Goal: Task Accomplishment & Management: Manage account settings

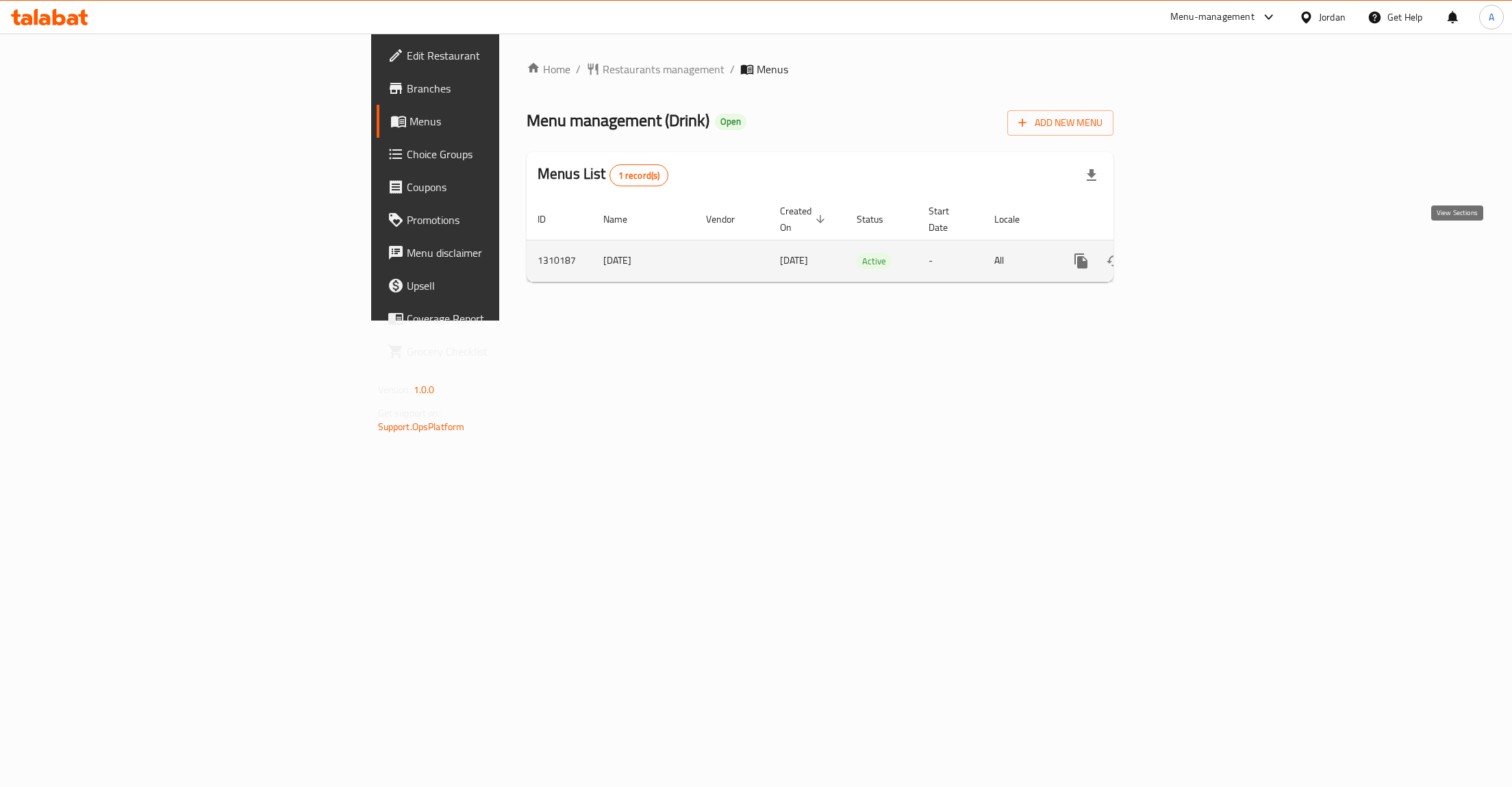
click at [1188, 253] on icon "enhanced table" at bounding box center [1180, 260] width 16 height 16
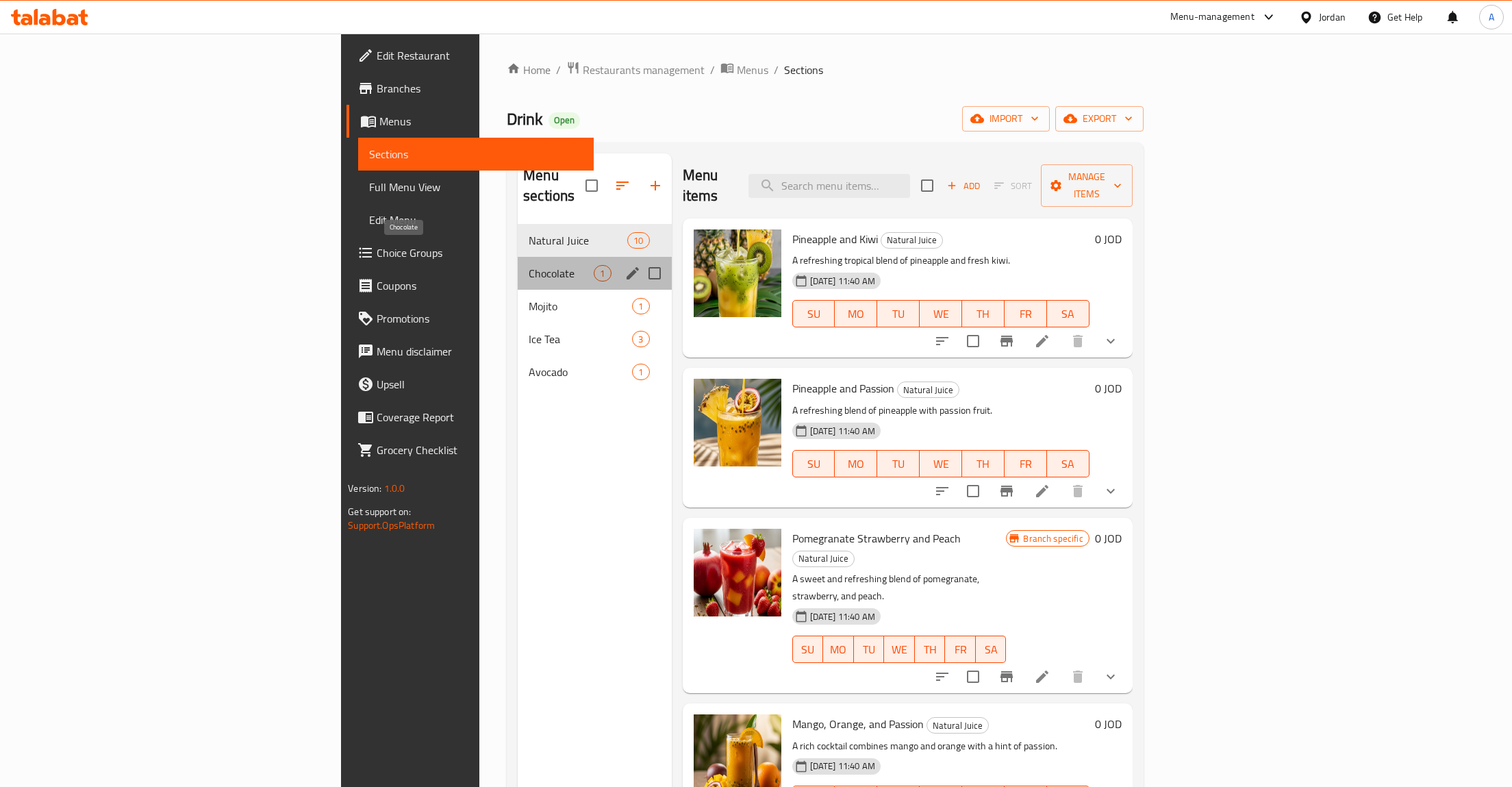
click at [528, 265] on span "Chocolate" at bounding box center [561, 273] width 65 height 16
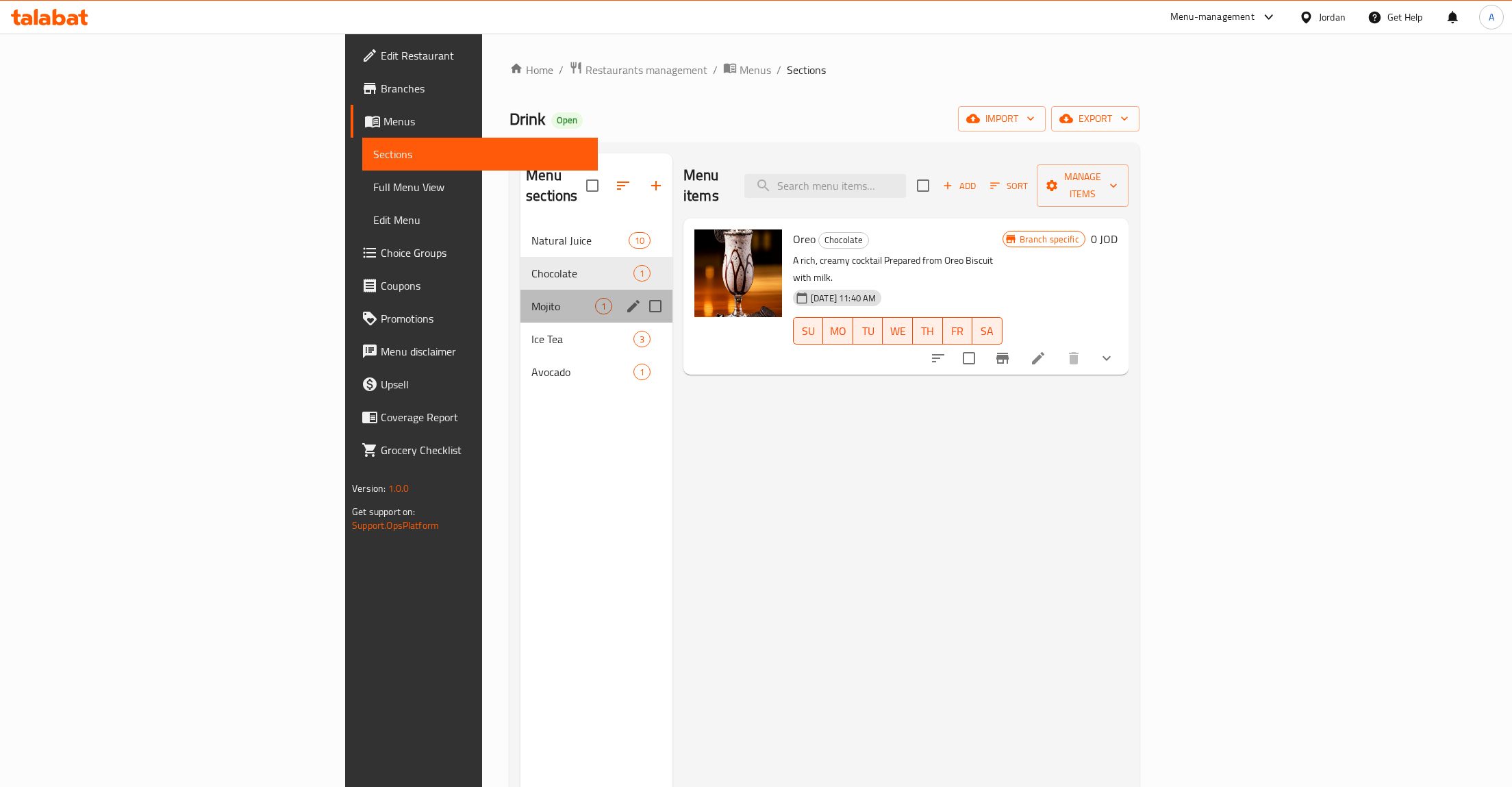
click at [521, 290] on div "Mojito 1" at bounding box center [596, 306] width 152 height 33
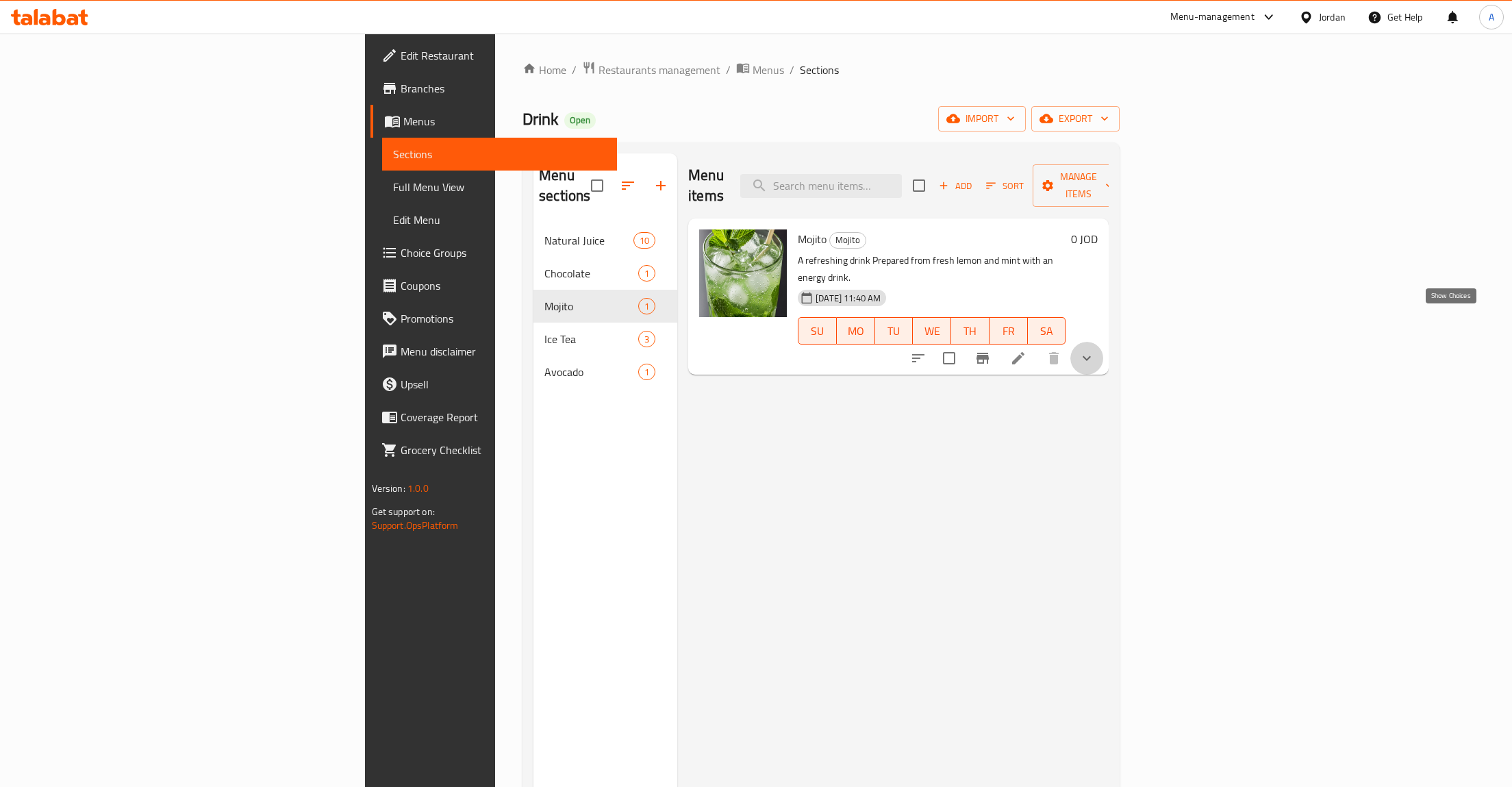
click at [1095, 350] on icon "show more" at bounding box center [1086, 358] width 16 height 16
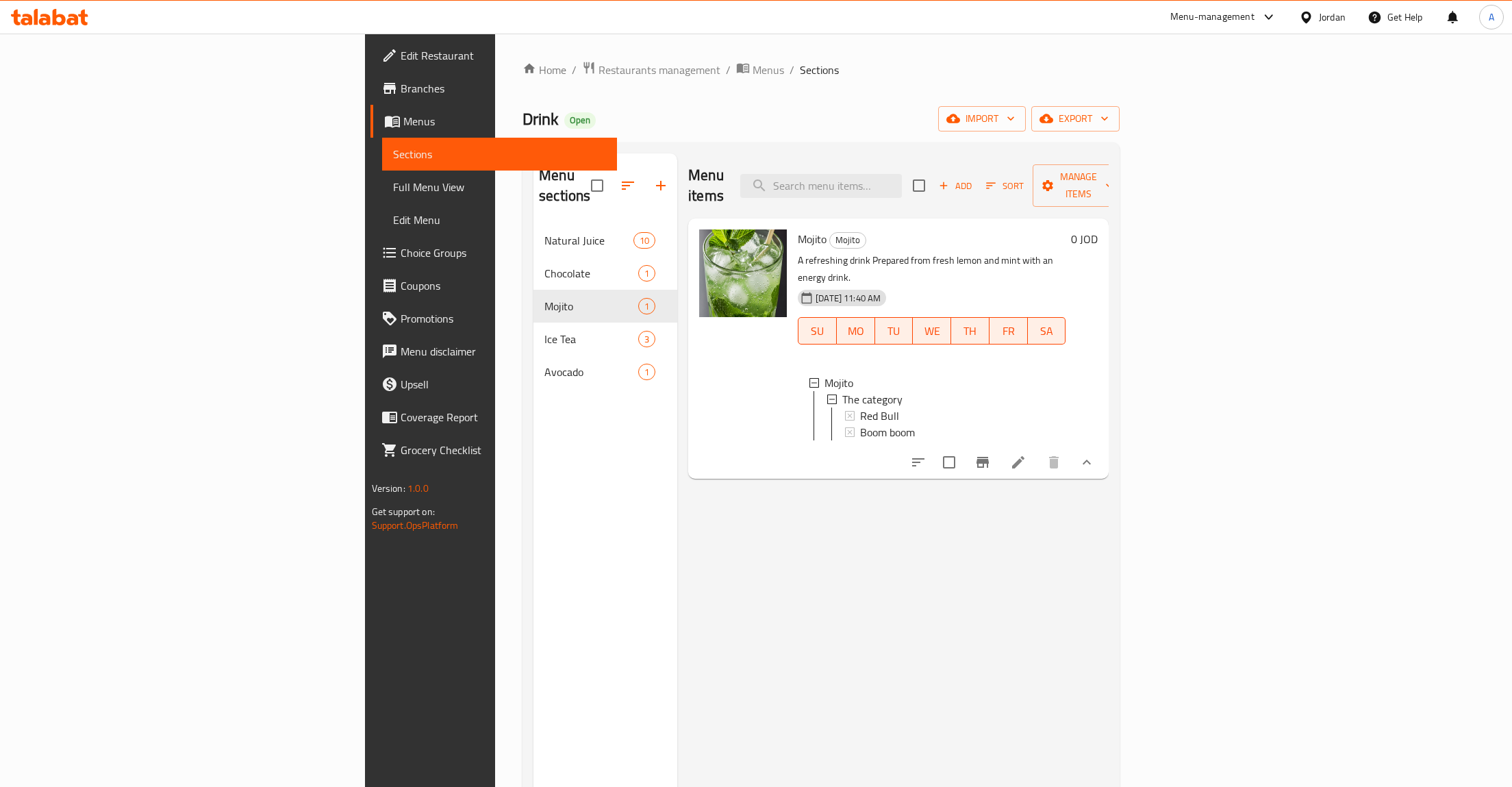
scroll to position [2, 0]
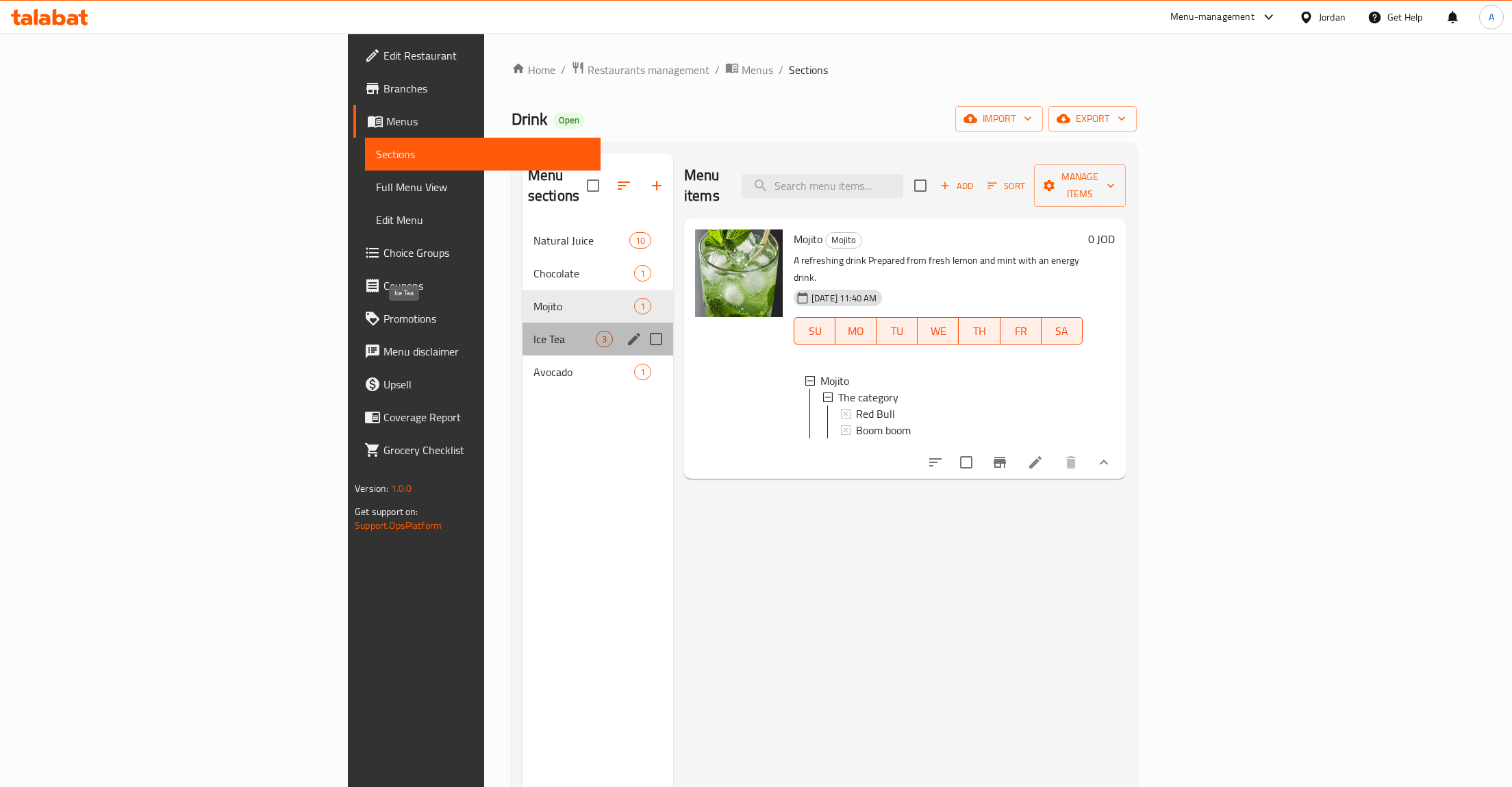
click at [533, 331] on span "Ice Tea" at bounding box center [564, 339] width 62 height 16
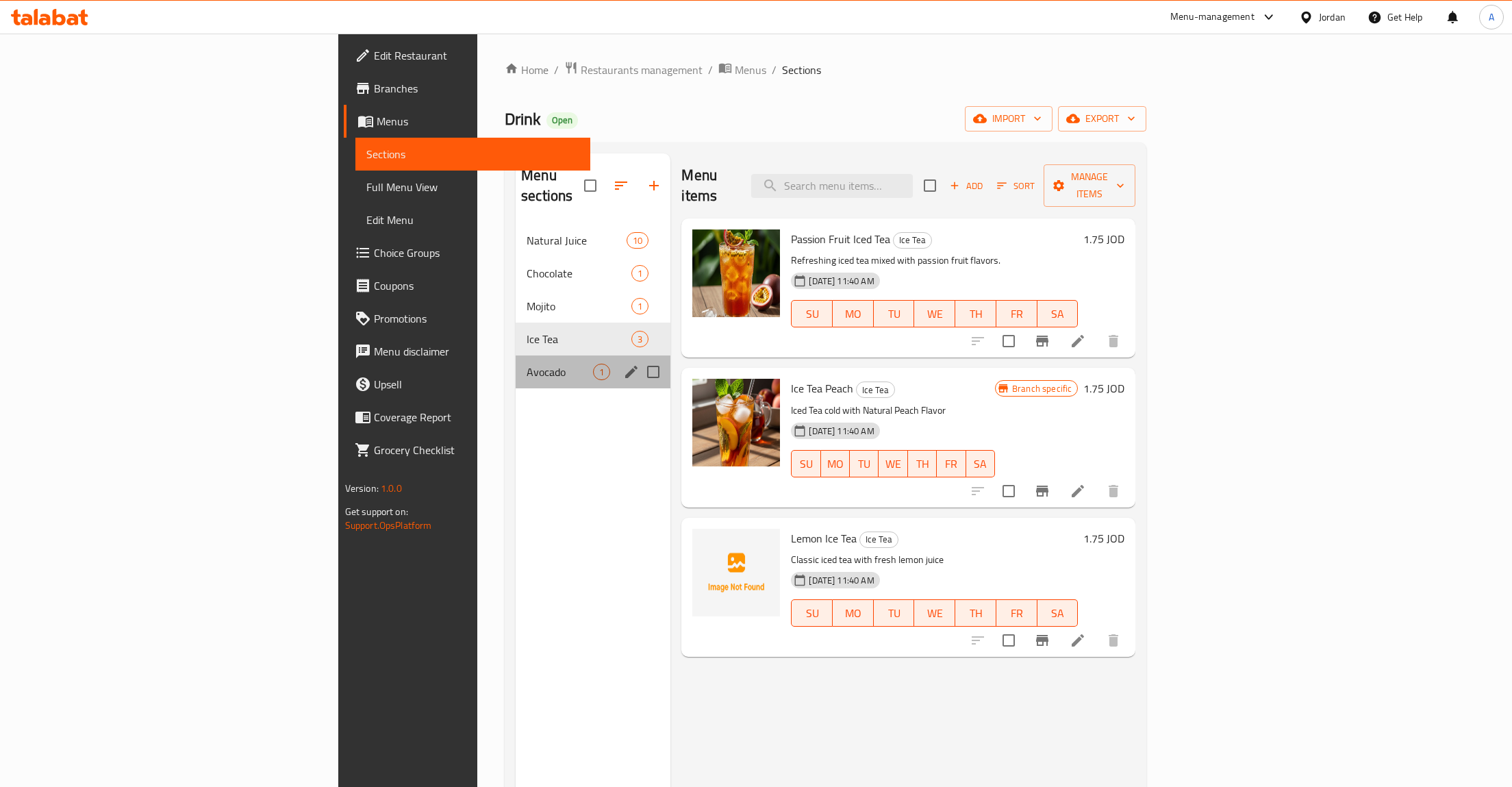
click at [516, 365] on div "Avocado 1" at bounding box center [593, 372] width 155 height 33
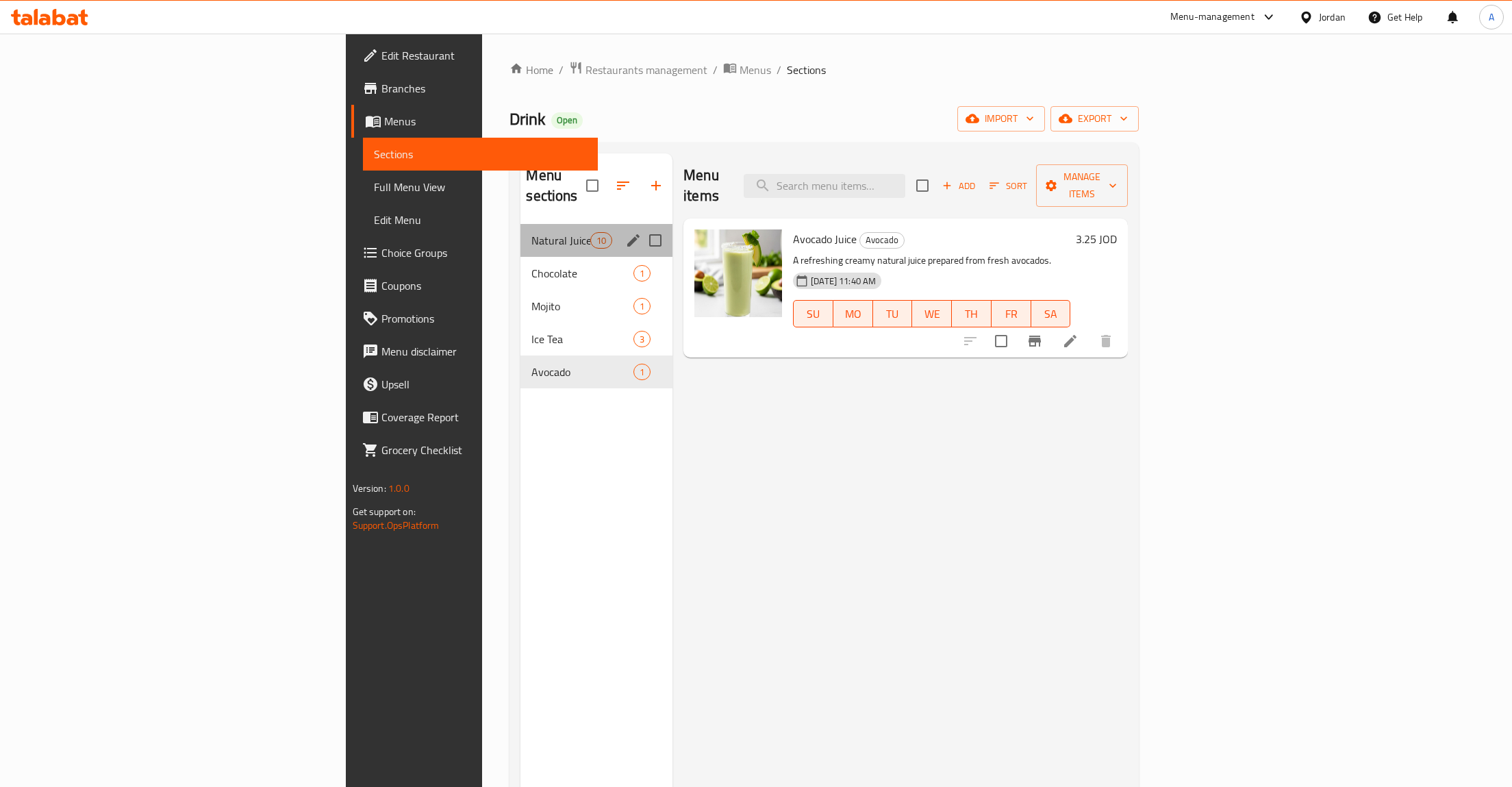
click at [521, 233] on div "Natural Juice 10" at bounding box center [596, 240] width 152 height 33
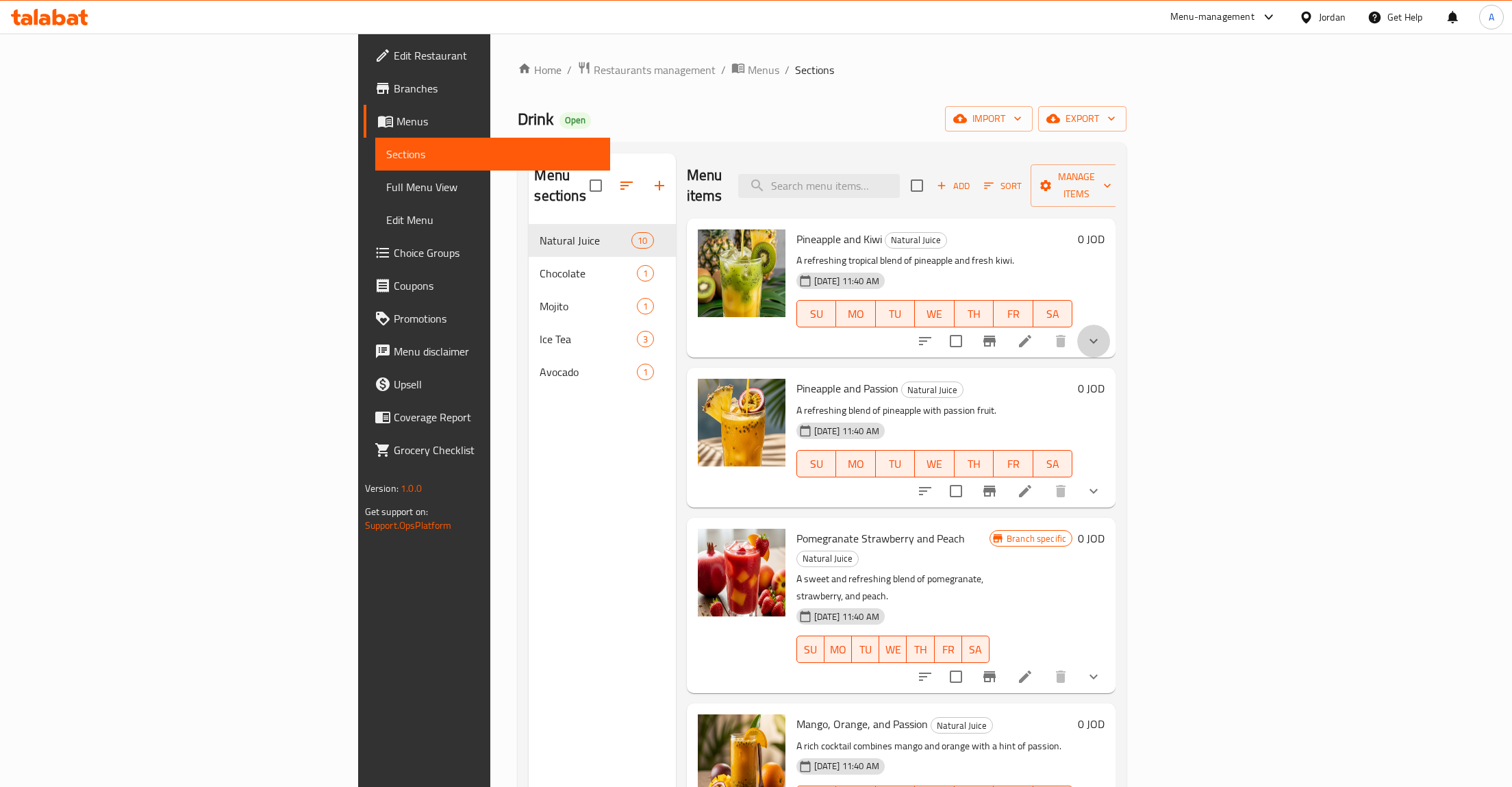
click at [1110, 325] on button "show more" at bounding box center [1093, 341] width 33 height 33
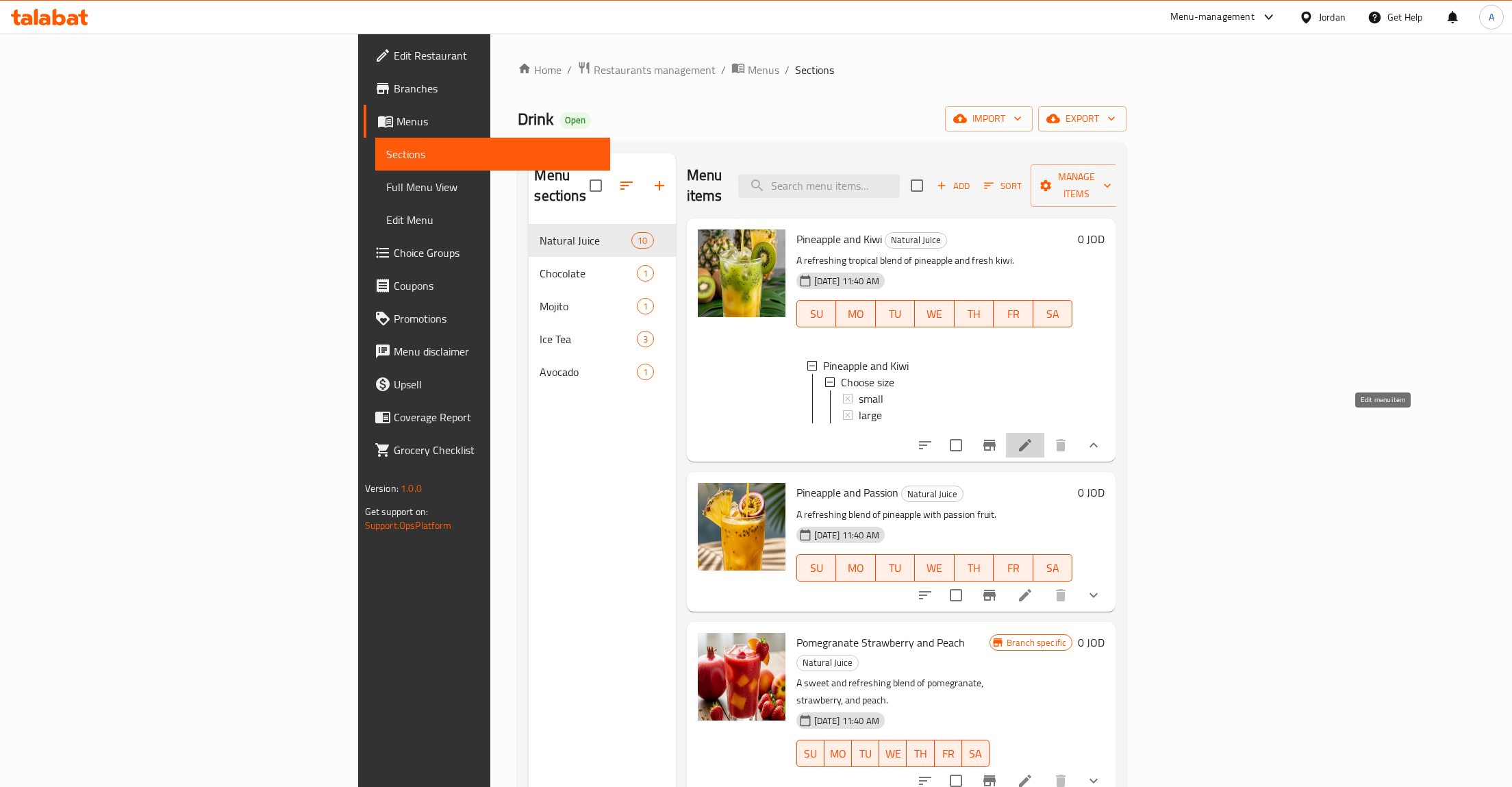
click at [1033, 437] on icon at bounding box center [1025, 445] width 16 height 16
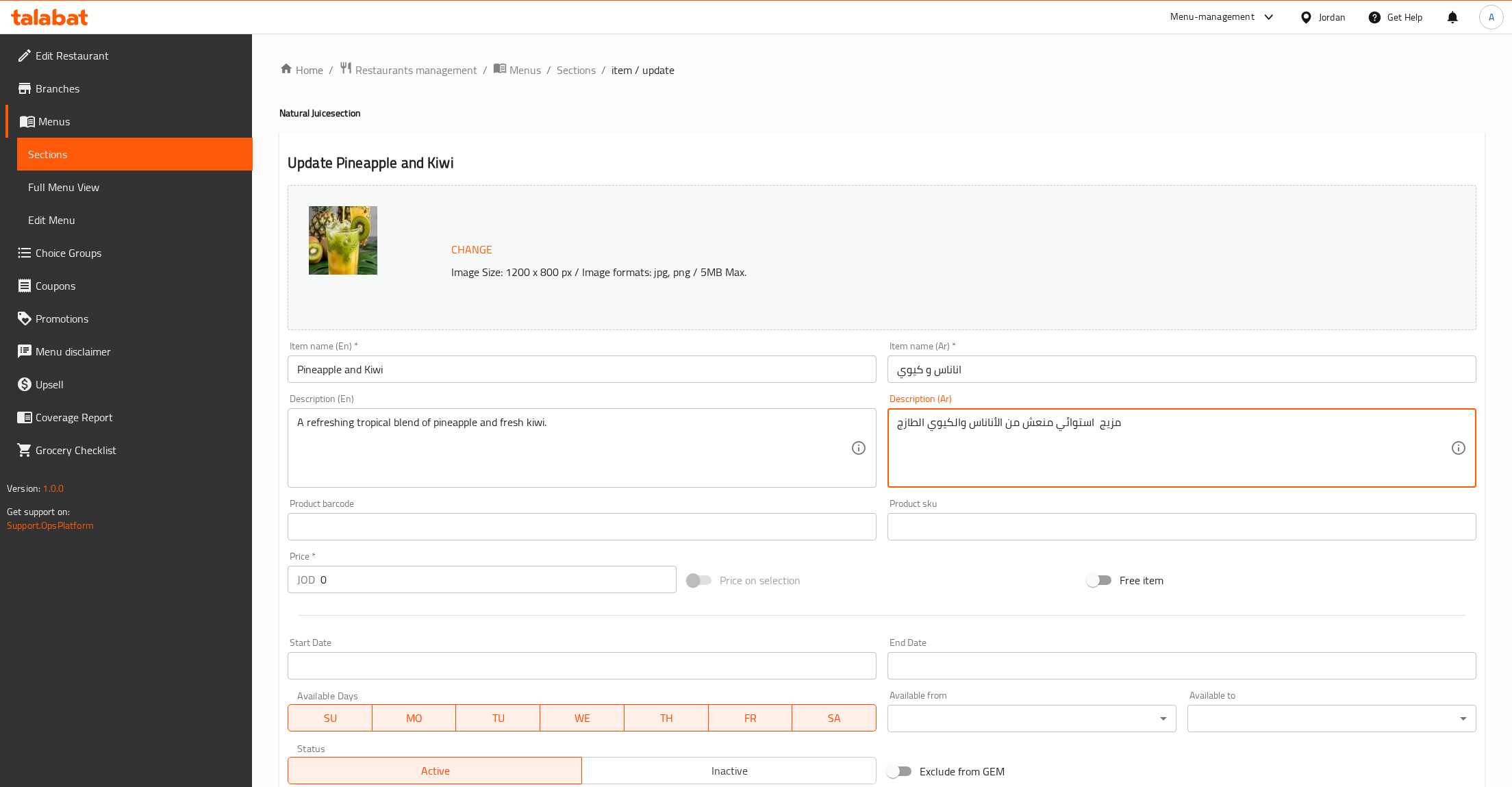
click at [1190, 457] on textarea "مزيج استوائي منعش من الأناناس والكيوي الطازج" at bounding box center [1174, 448] width 553 height 65
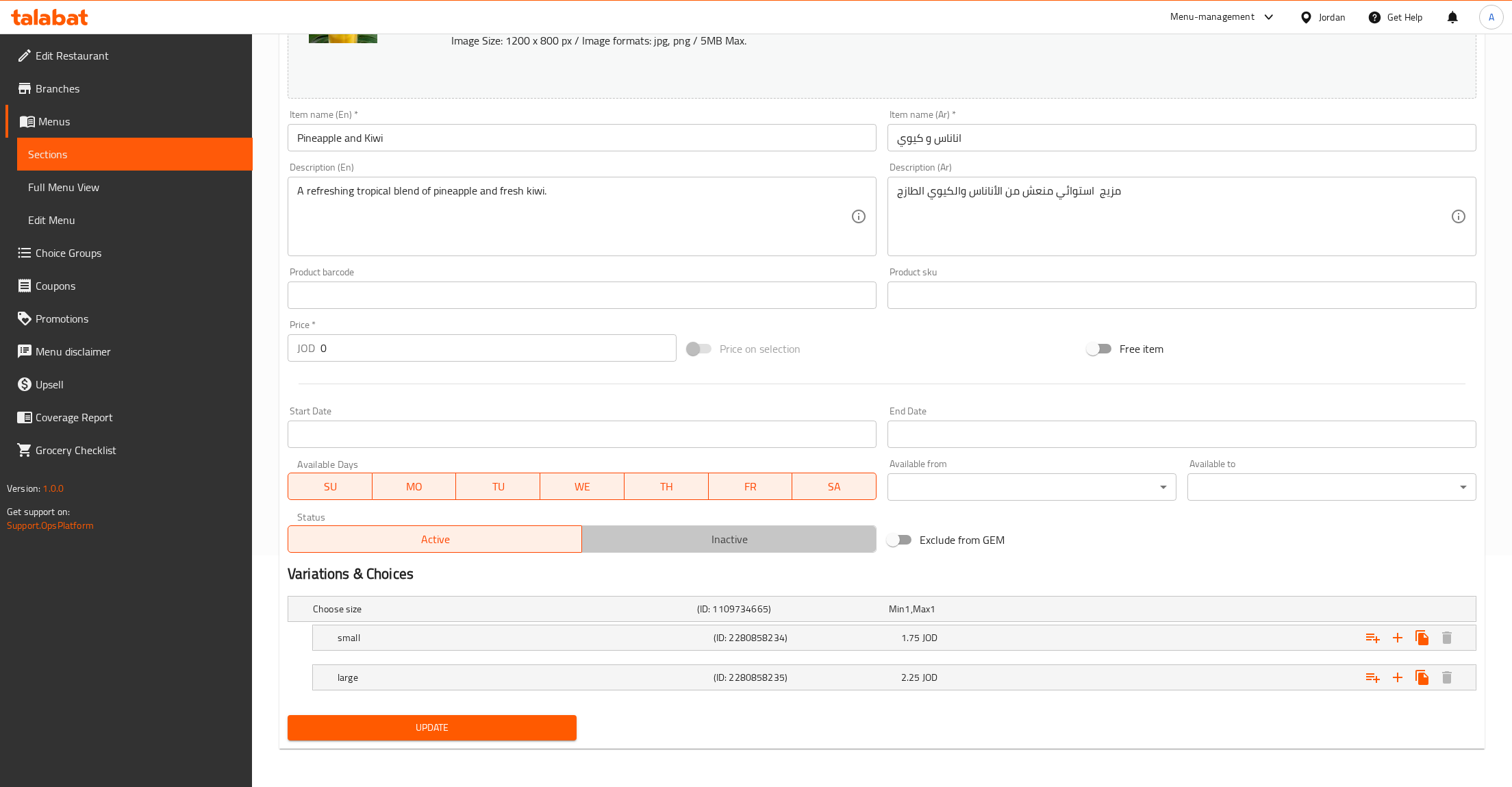
click at [735, 545] on span "Inactive" at bounding box center [729, 539] width 283 height 20
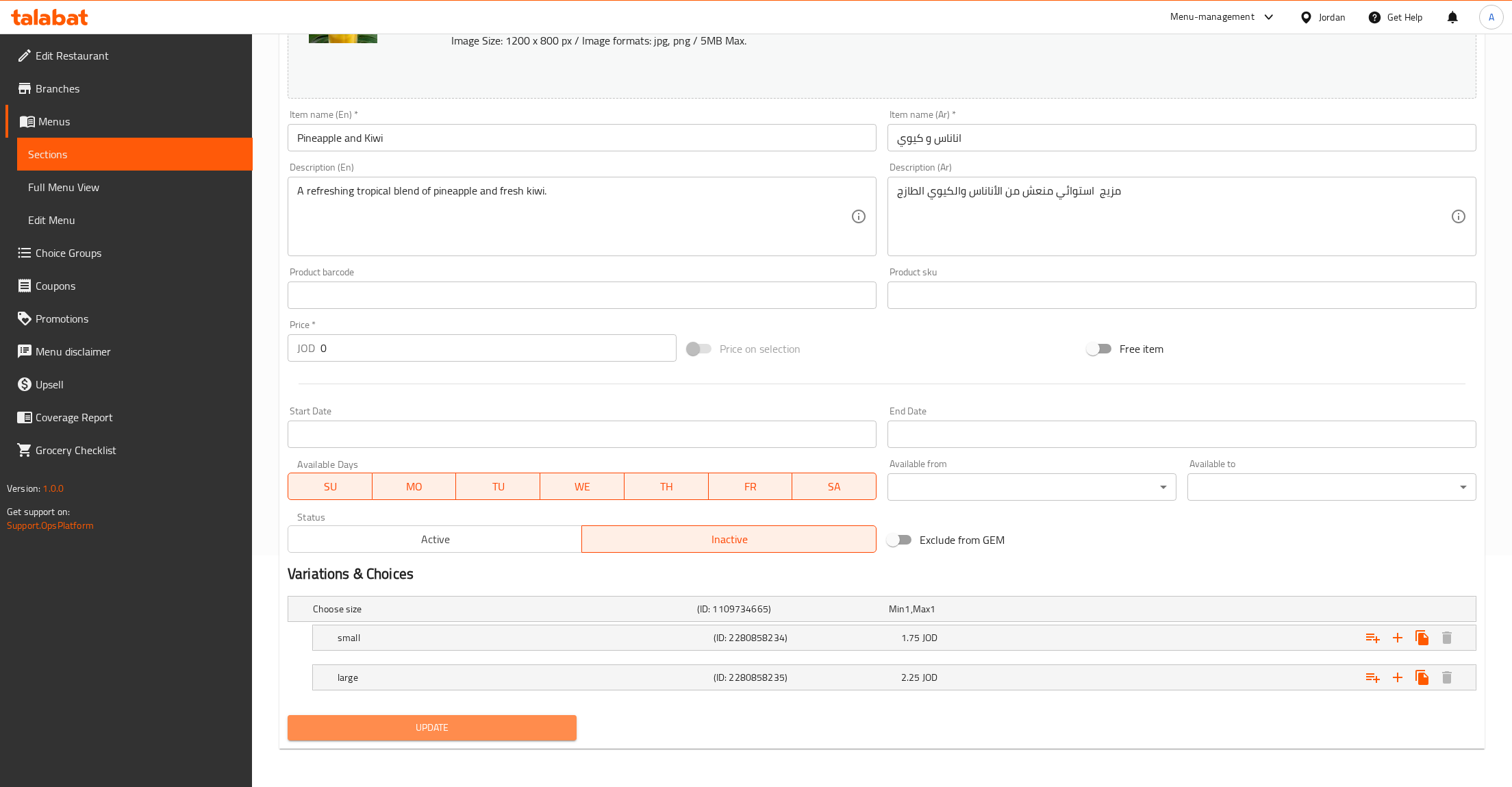
click at [412, 737] on button "Update" at bounding box center [431, 728] width 289 height 26
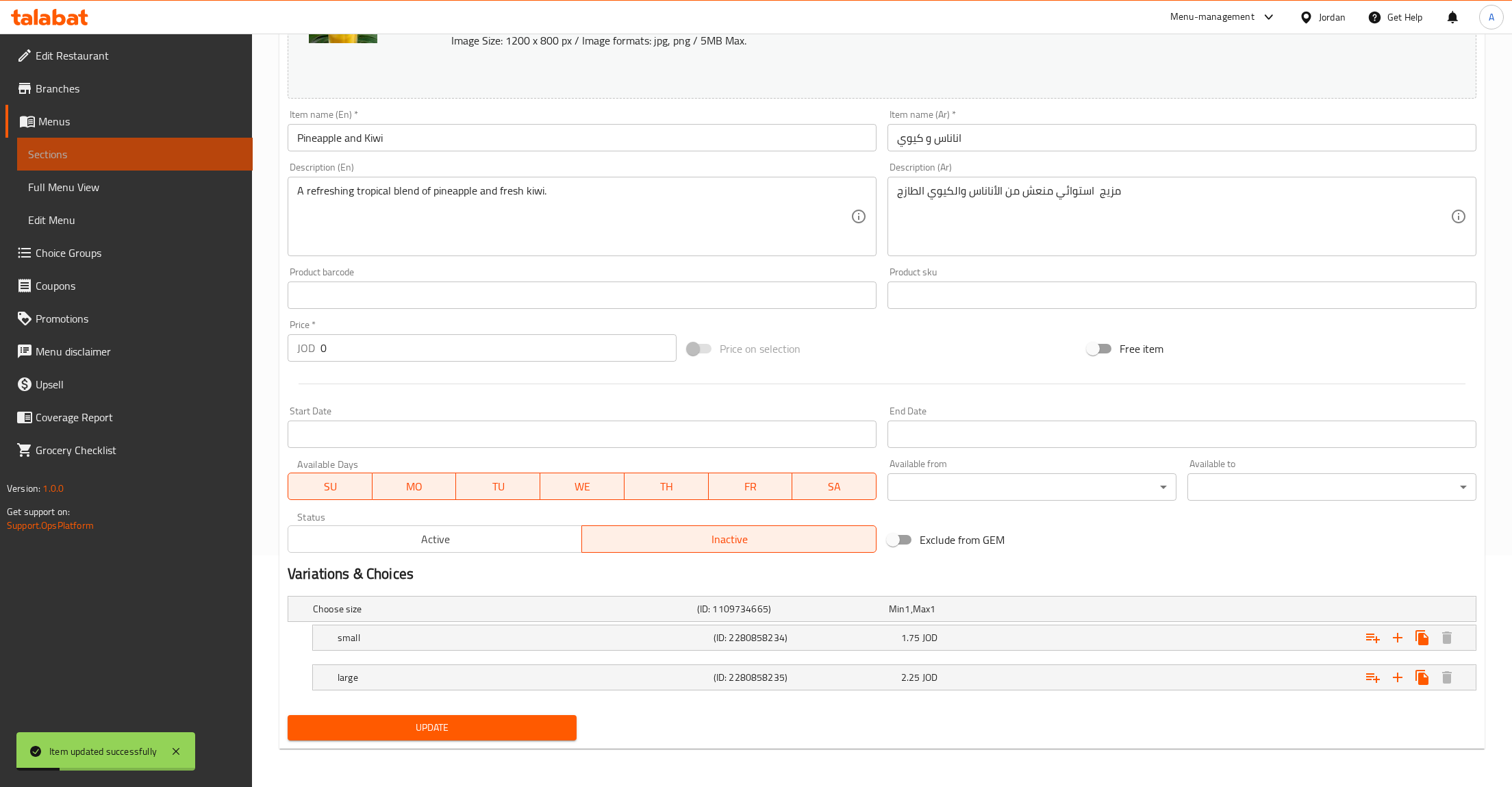
click at [134, 162] on span "Sections" at bounding box center [135, 154] width 214 height 16
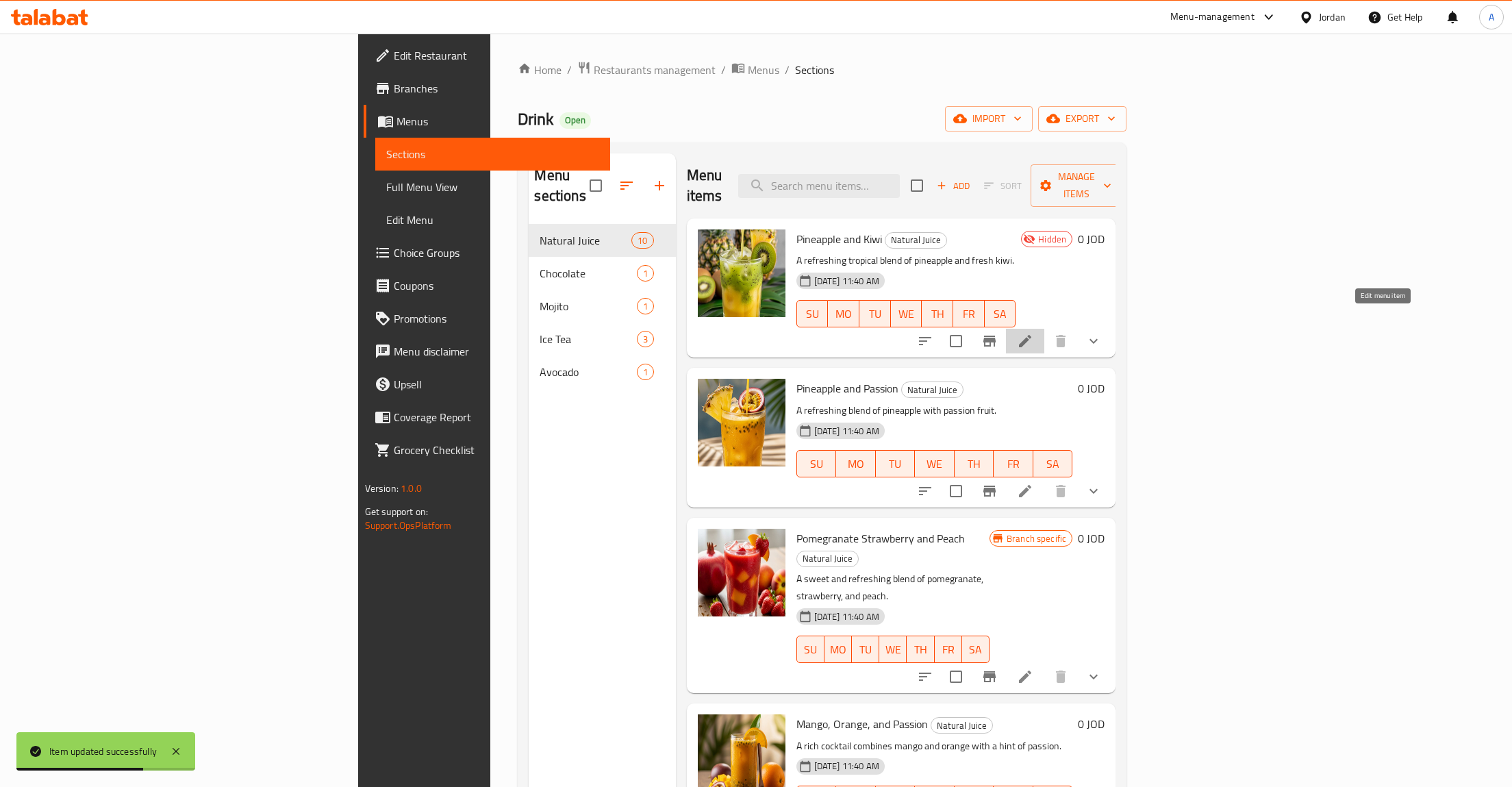
click at [1031, 335] on icon at bounding box center [1025, 340] width 12 height 12
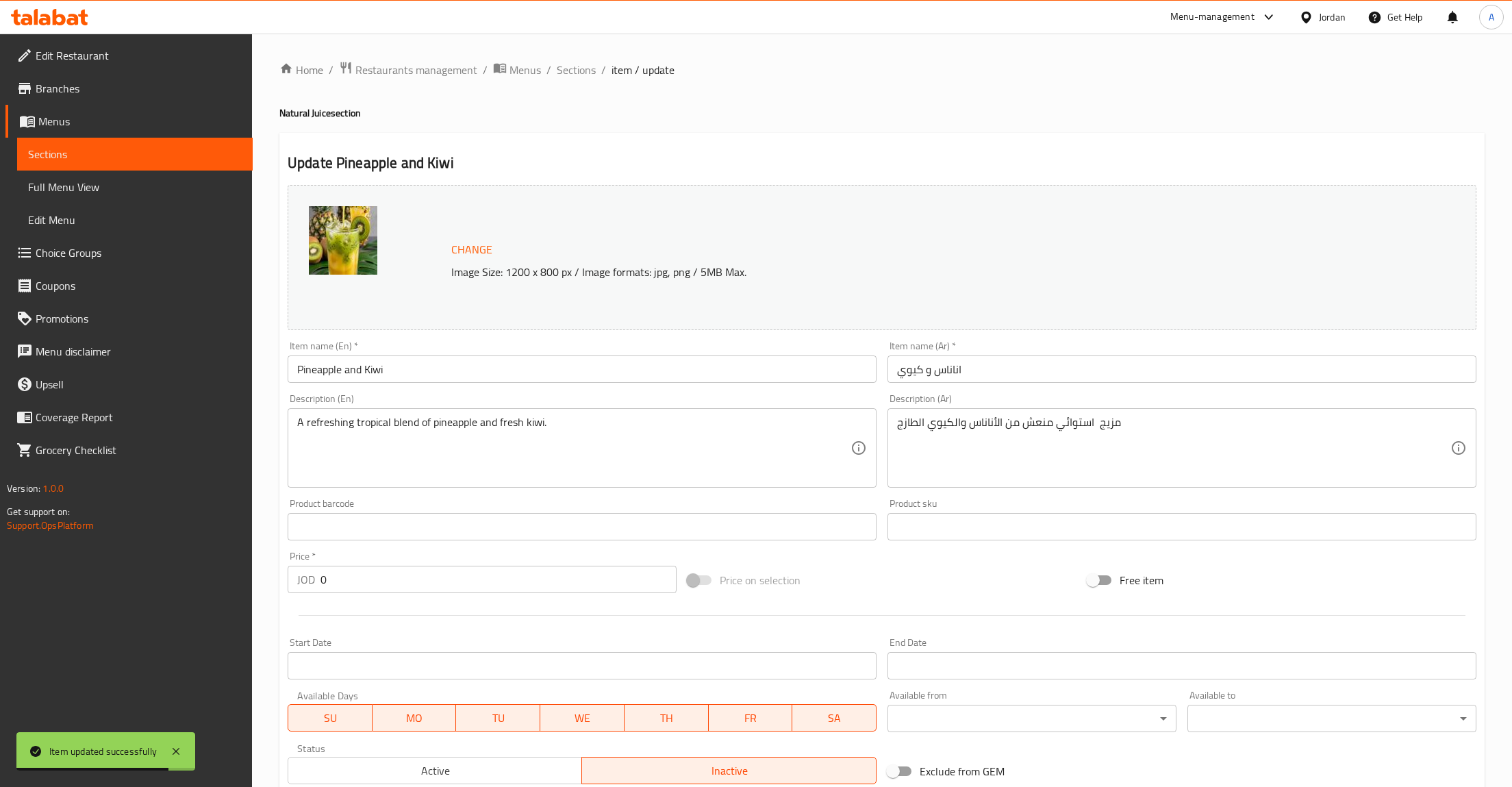
scroll to position [232, 0]
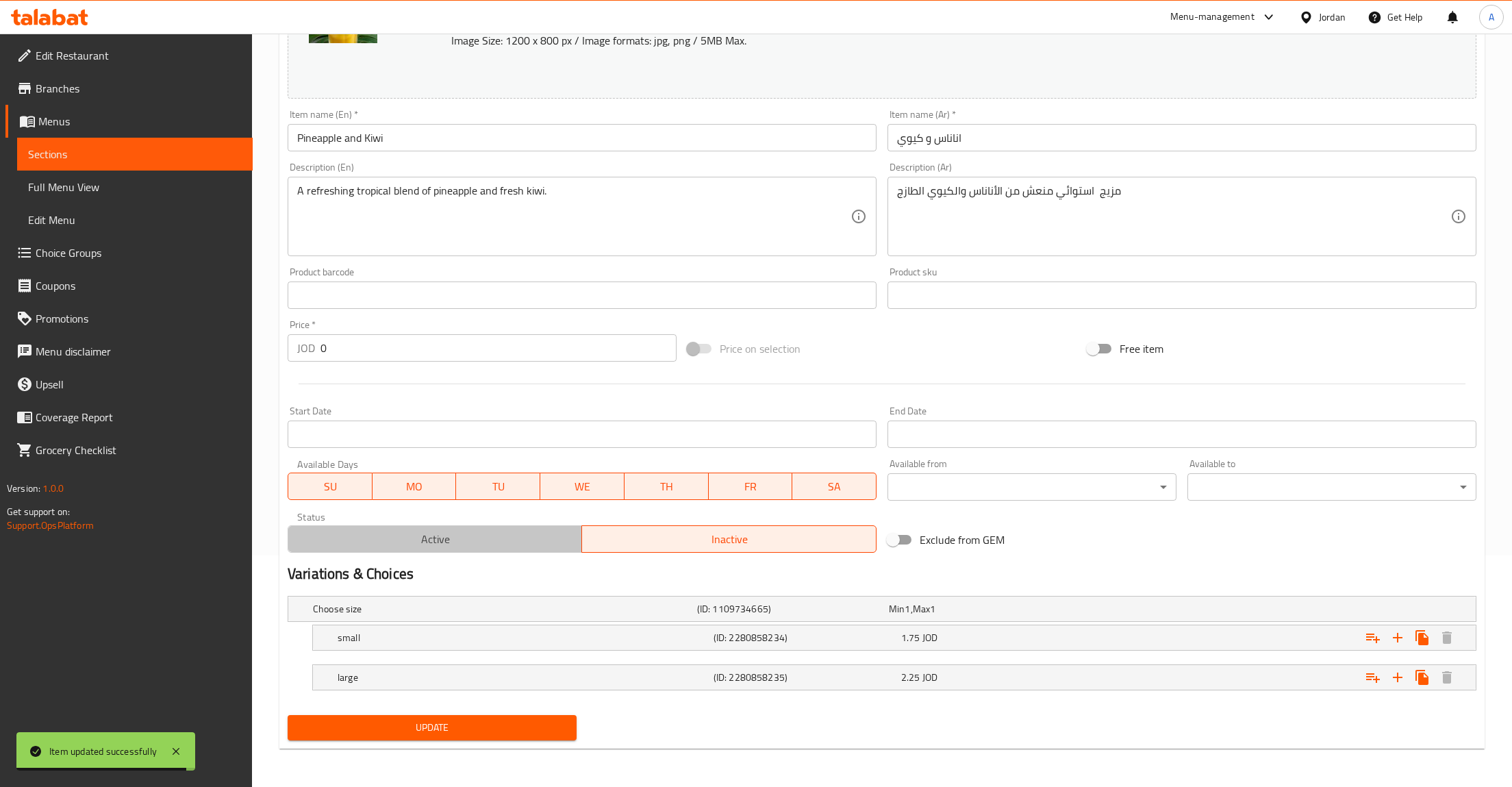
click at [516, 542] on span "Active" at bounding box center [435, 539] width 283 height 20
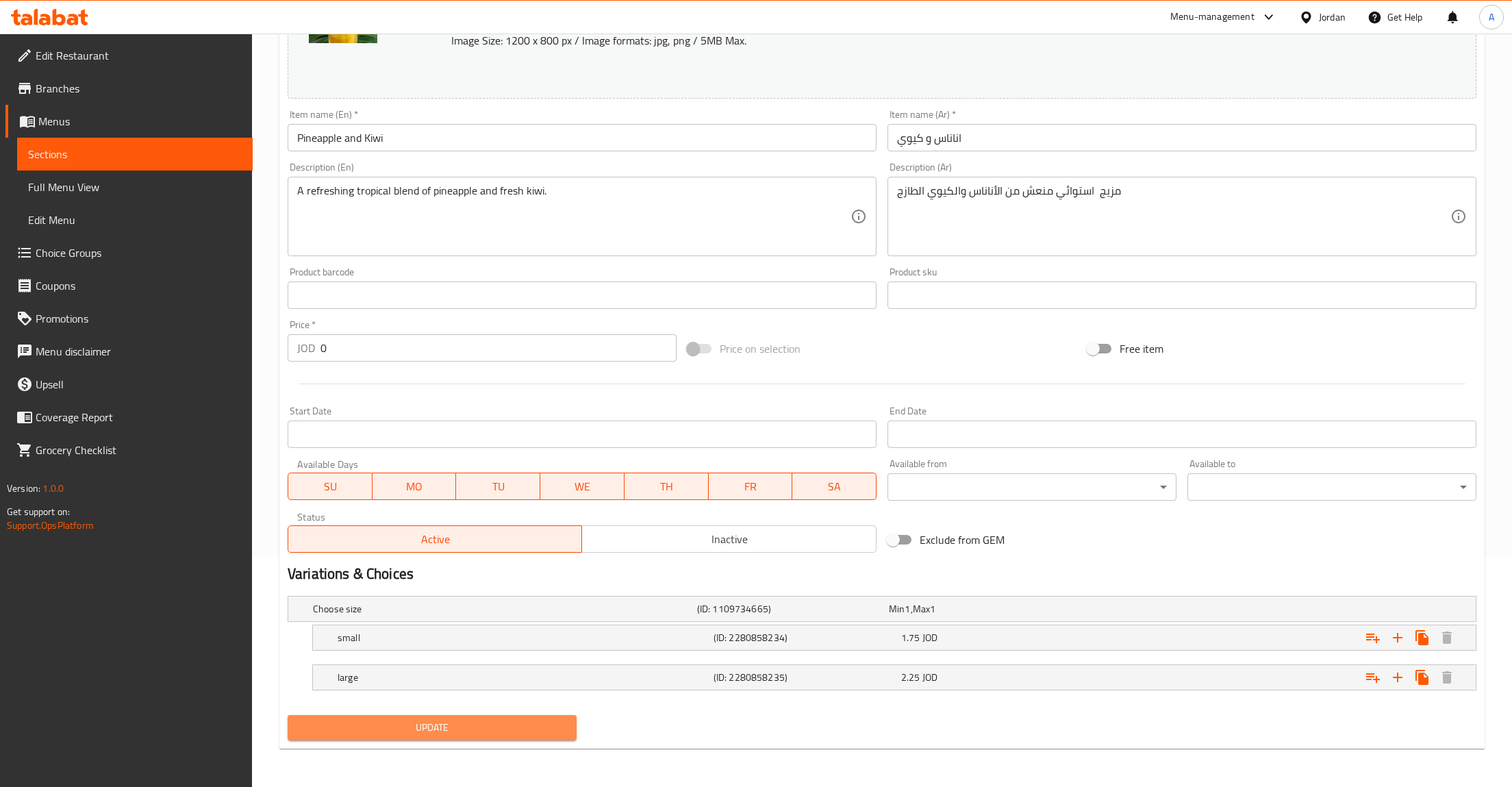
click at [506, 726] on span "Update" at bounding box center [432, 728] width 267 height 17
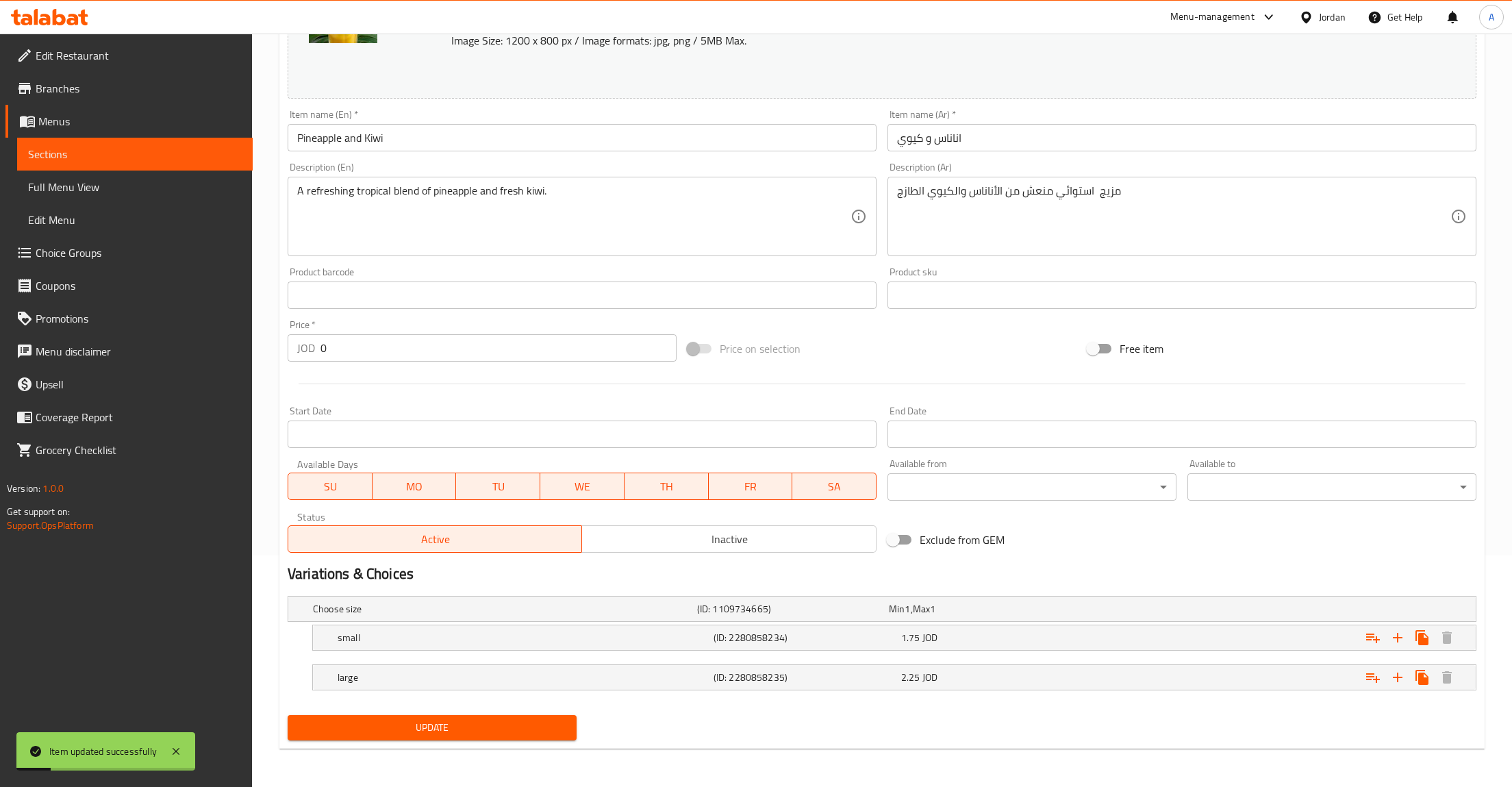
click at [62, 146] on span "Sections" at bounding box center [135, 154] width 214 height 16
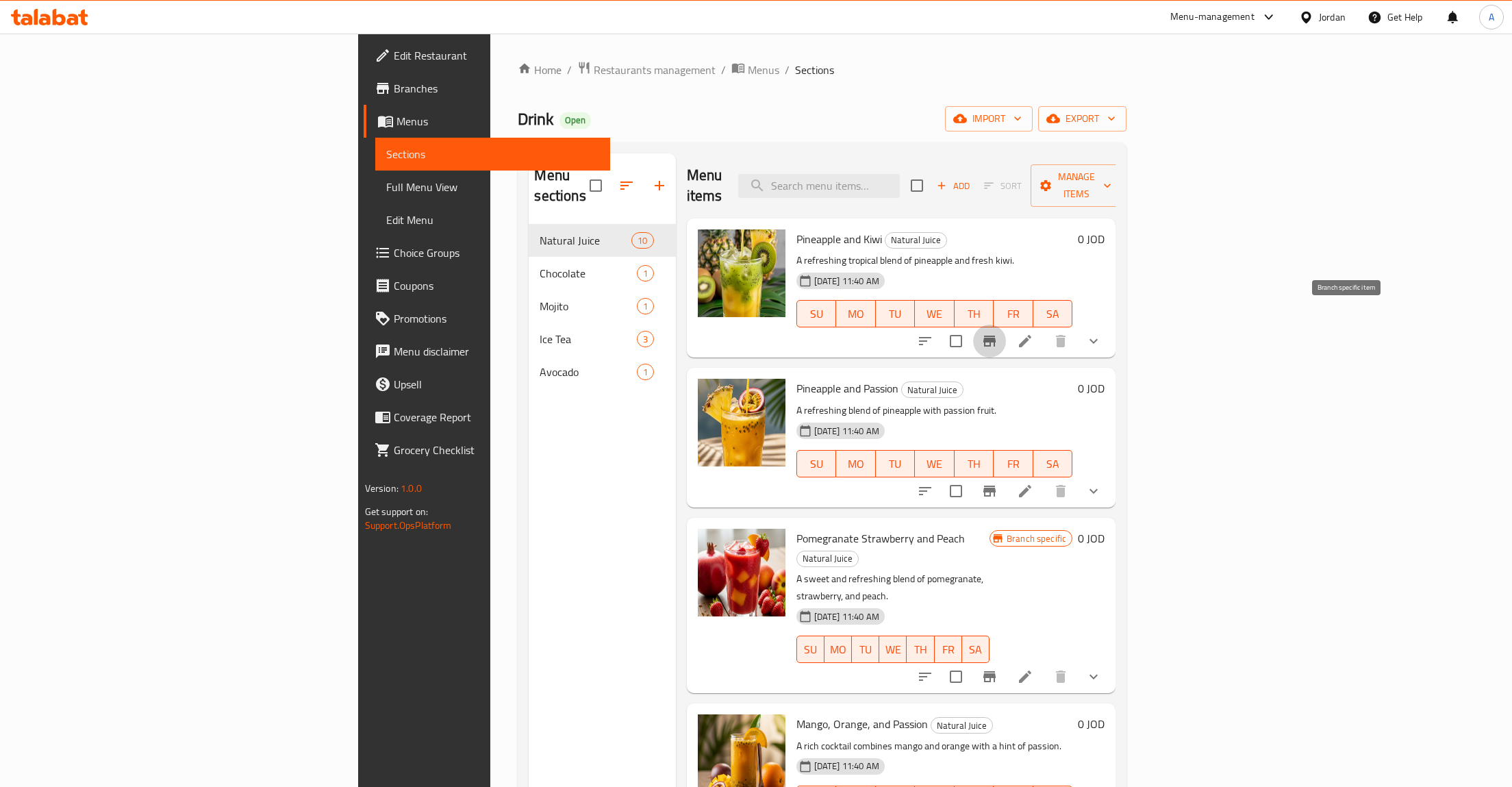
click at [996, 335] on icon "Branch-specific-item" at bounding box center [989, 340] width 12 height 11
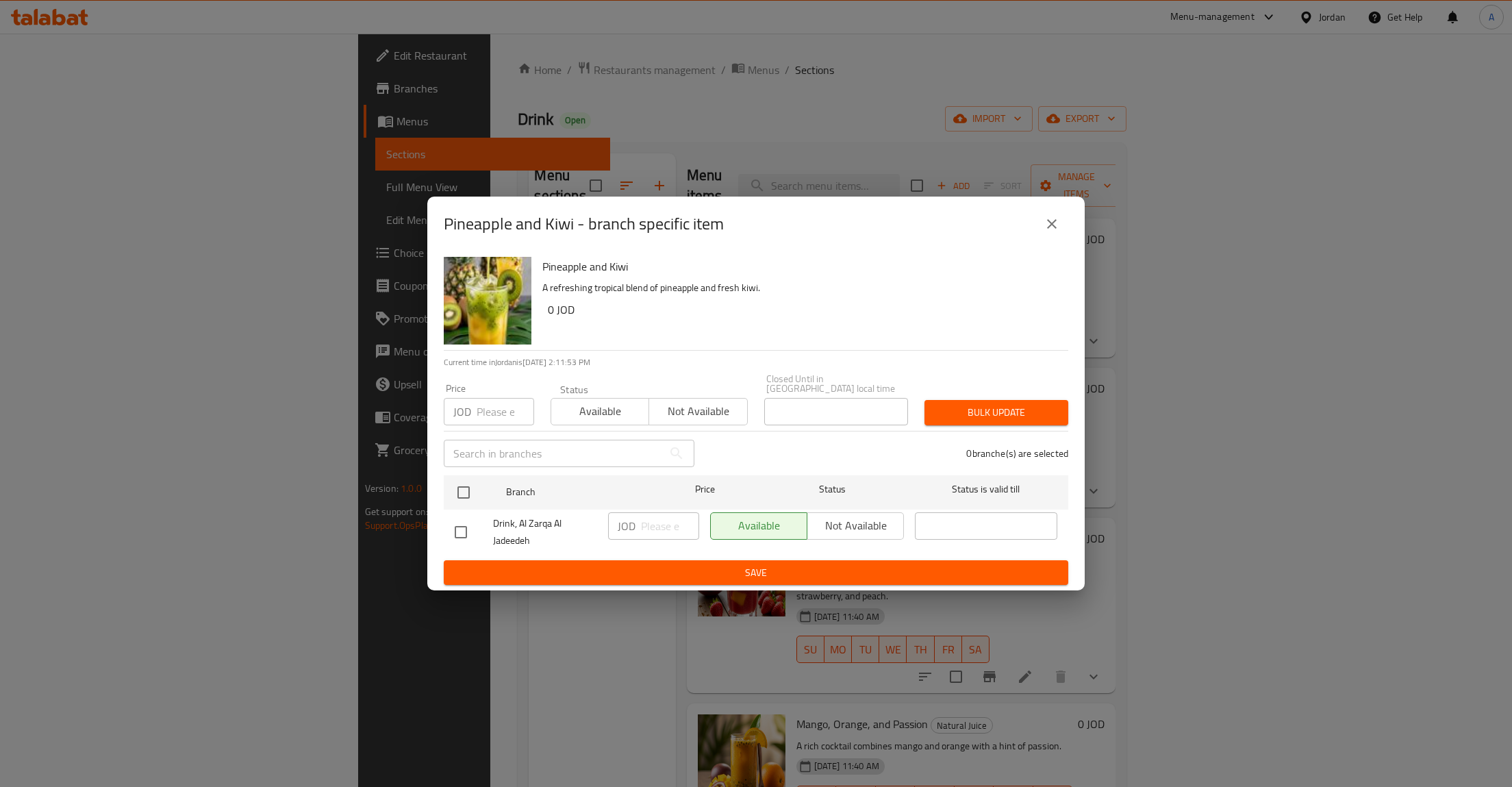
click at [868, 517] on div "Available Not available" at bounding box center [807, 526] width 194 height 27
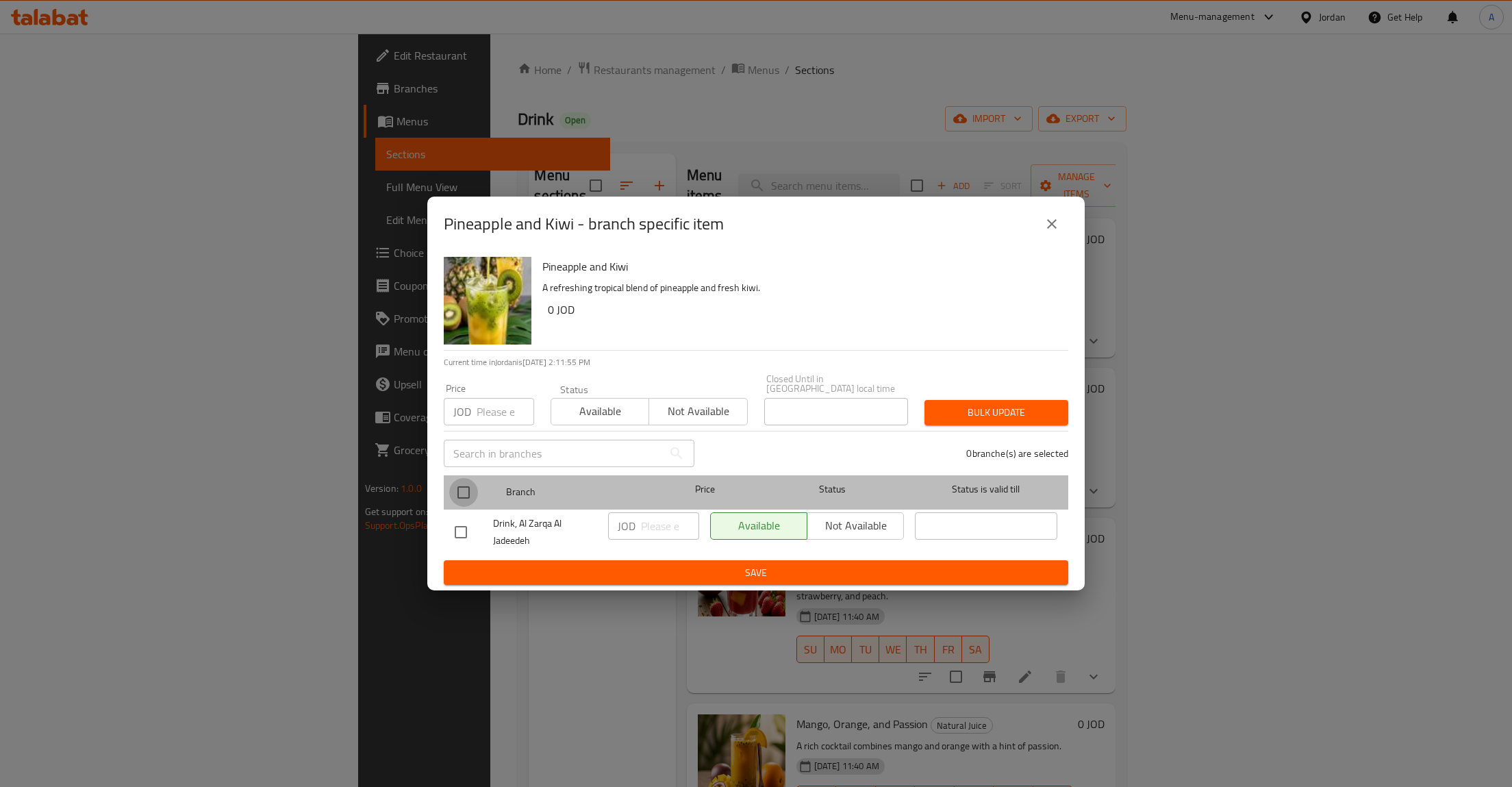
click at [458, 479] on input "checkbox" at bounding box center [464, 492] width 29 height 29
checkbox input "true"
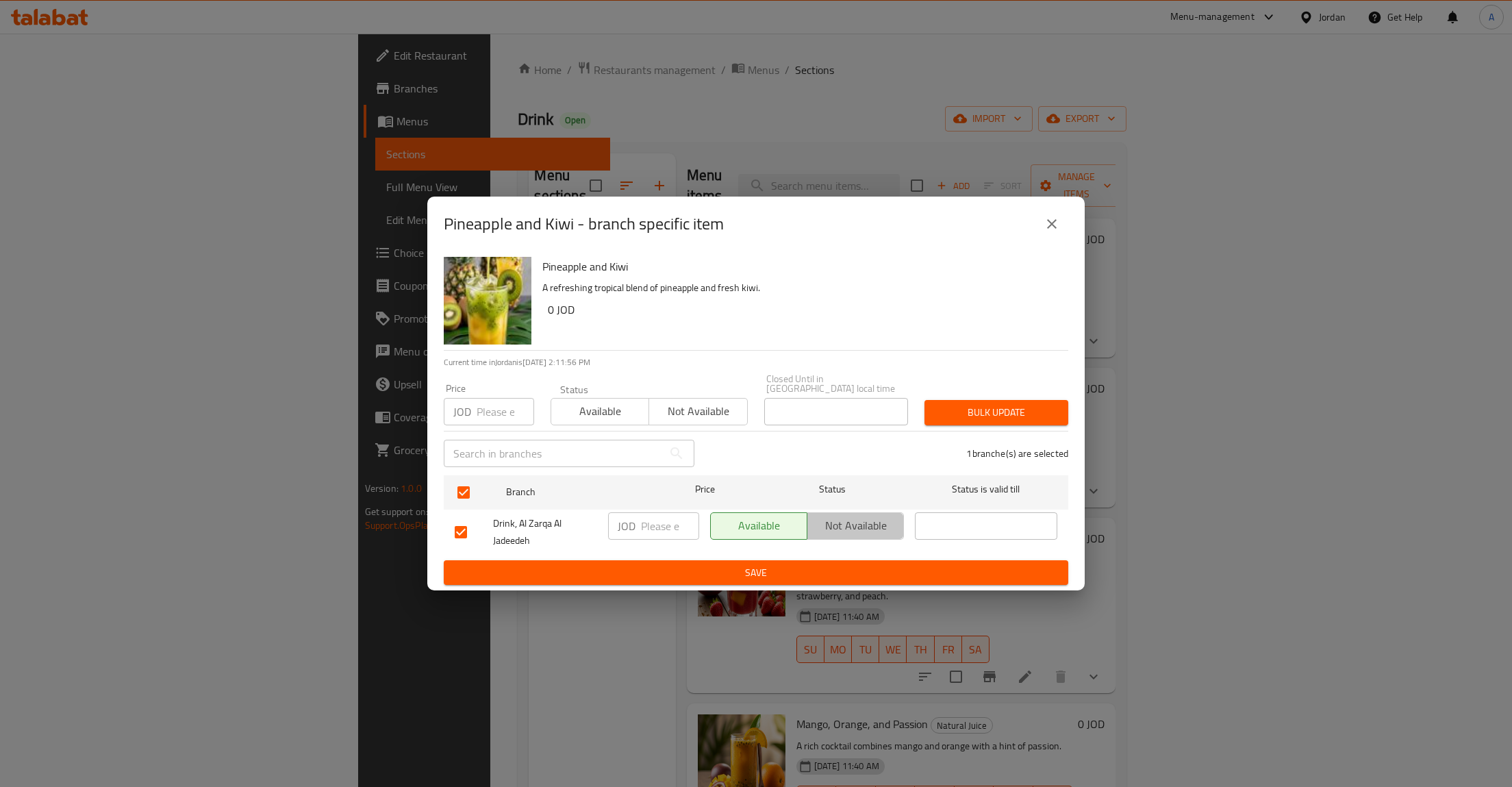
click at [881, 522] on span "Not available" at bounding box center [856, 526] width 86 height 20
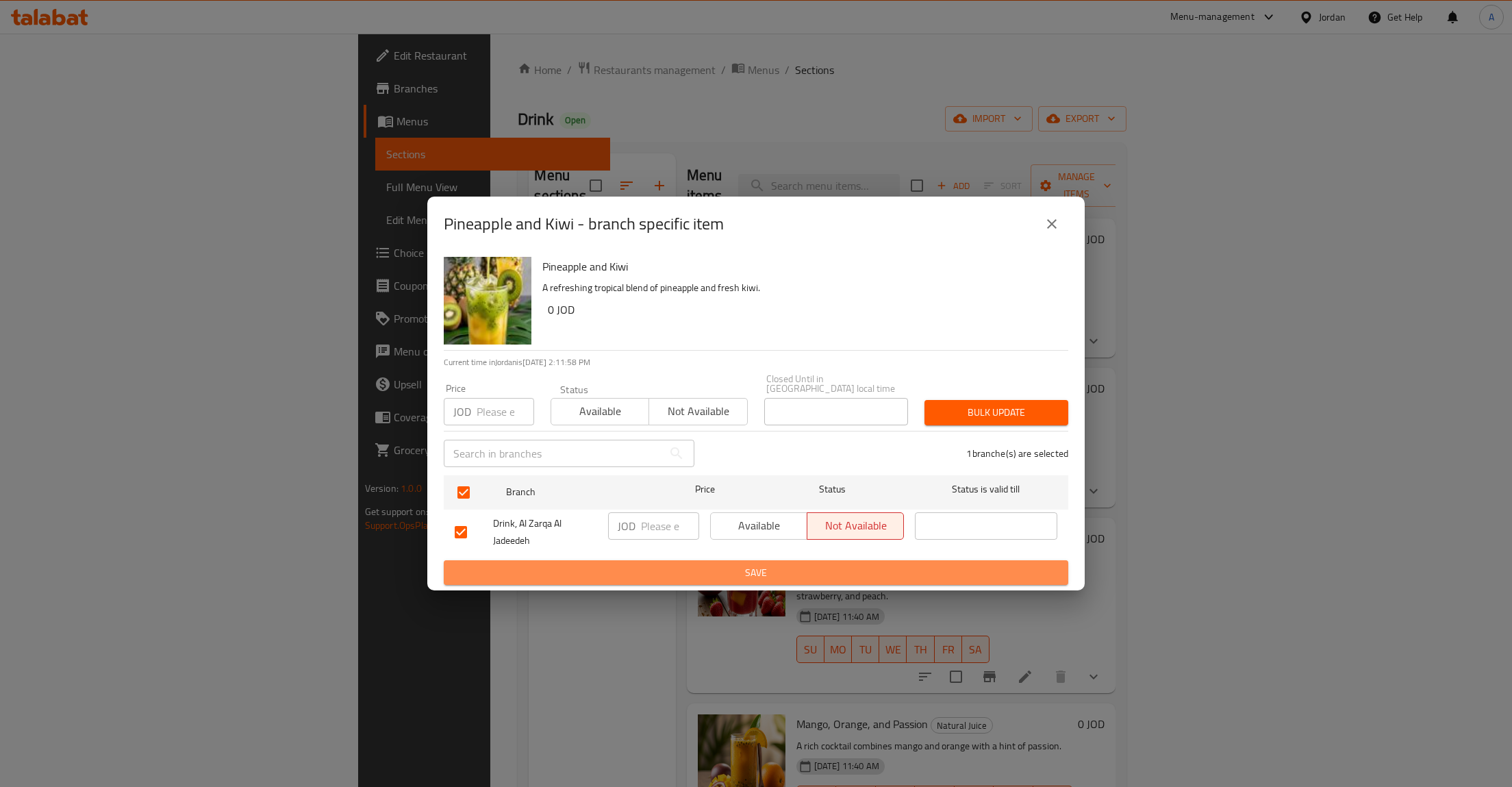
click at [852, 572] on span "Save" at bounding box center [756, 573] width 603 height 17
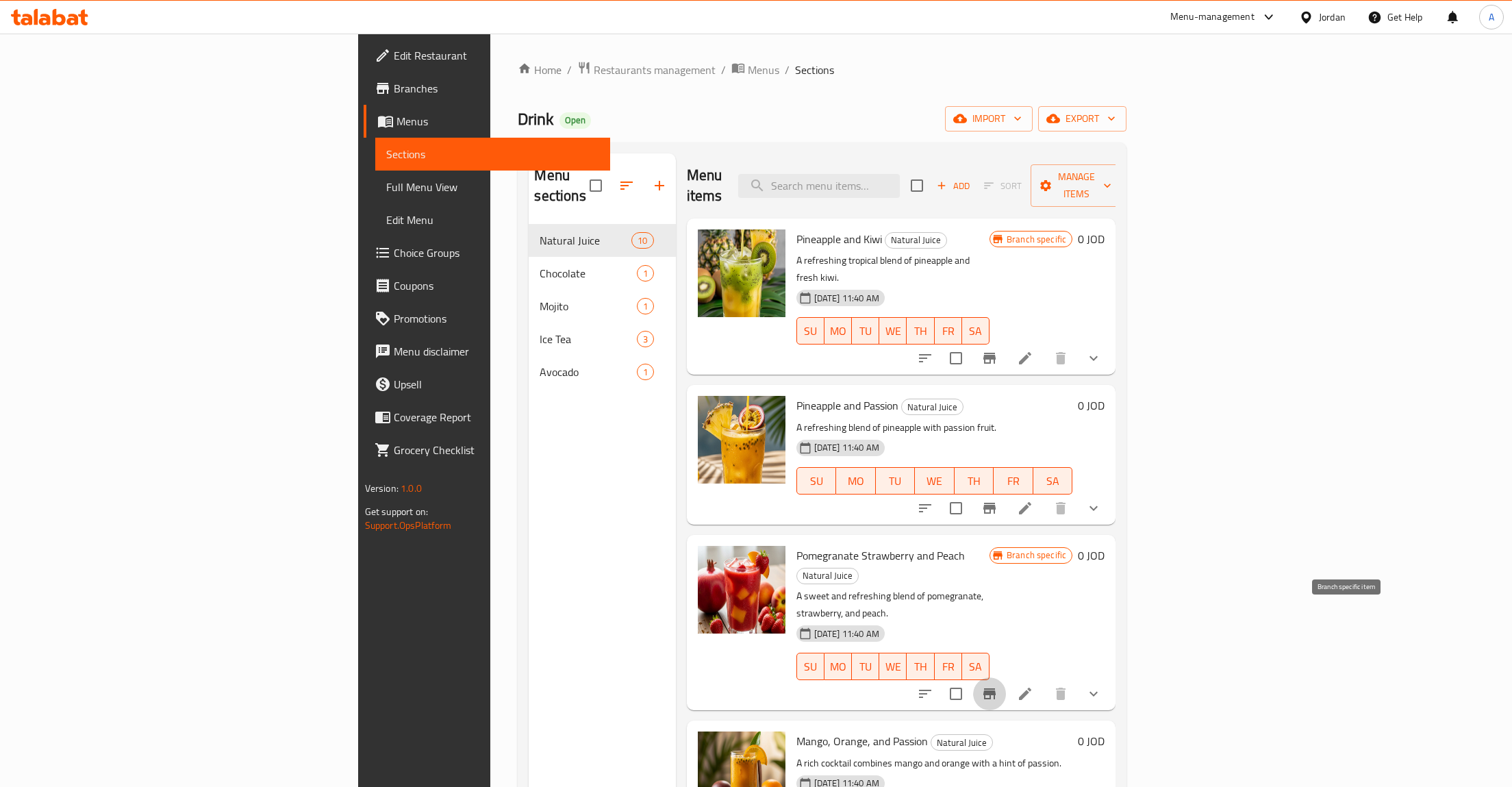
click at [996, 689] on icon "Branch-specific-item" at bounding box center [989, 694] width 12 height 11
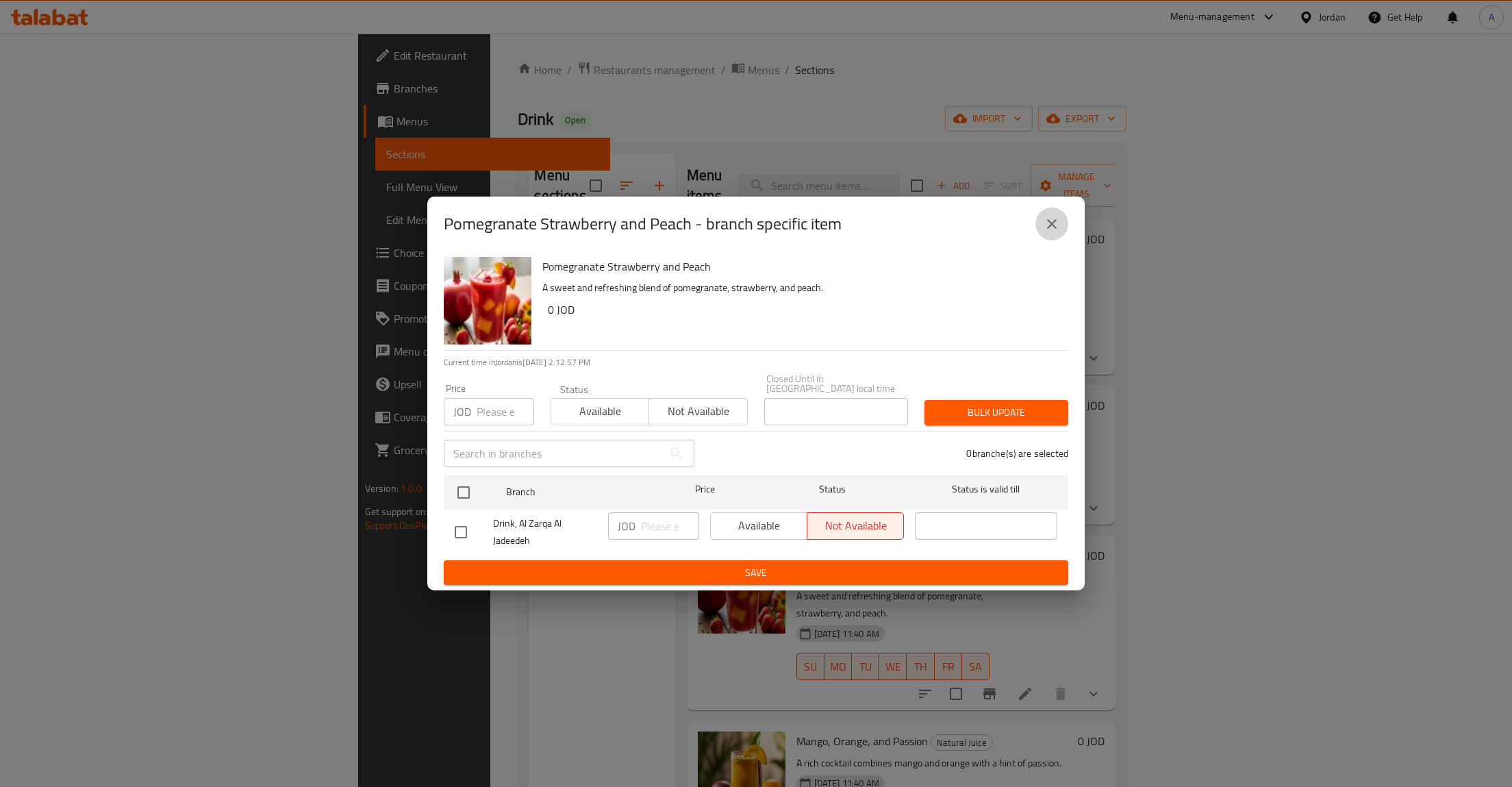
click at [1056, 232] on icon "close" at bounding box center [1051, 223] width 16 height 16
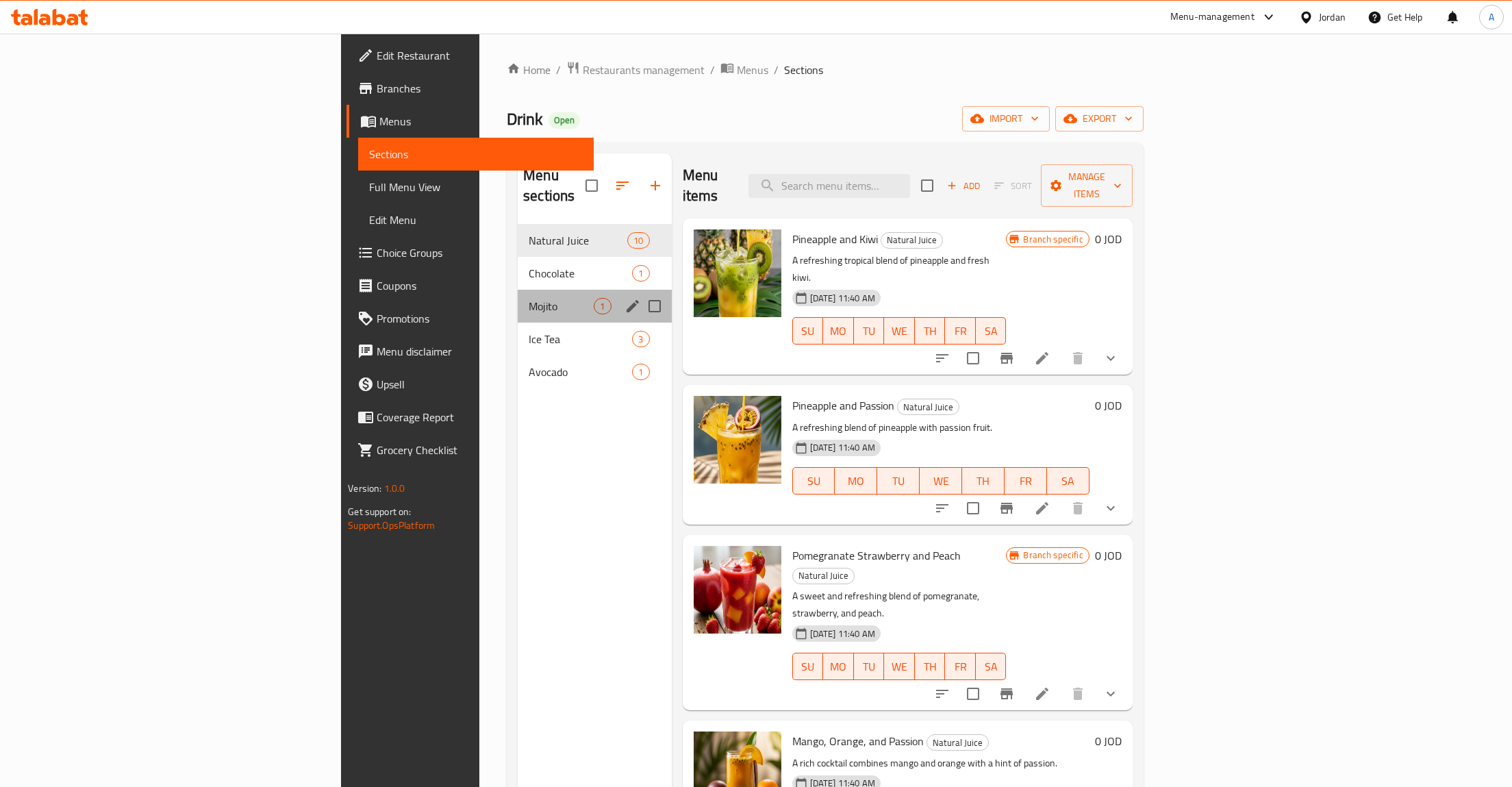
click at [518, 290] on div "Mojito 1" at bounding box center [594, 306] width 153 height 33
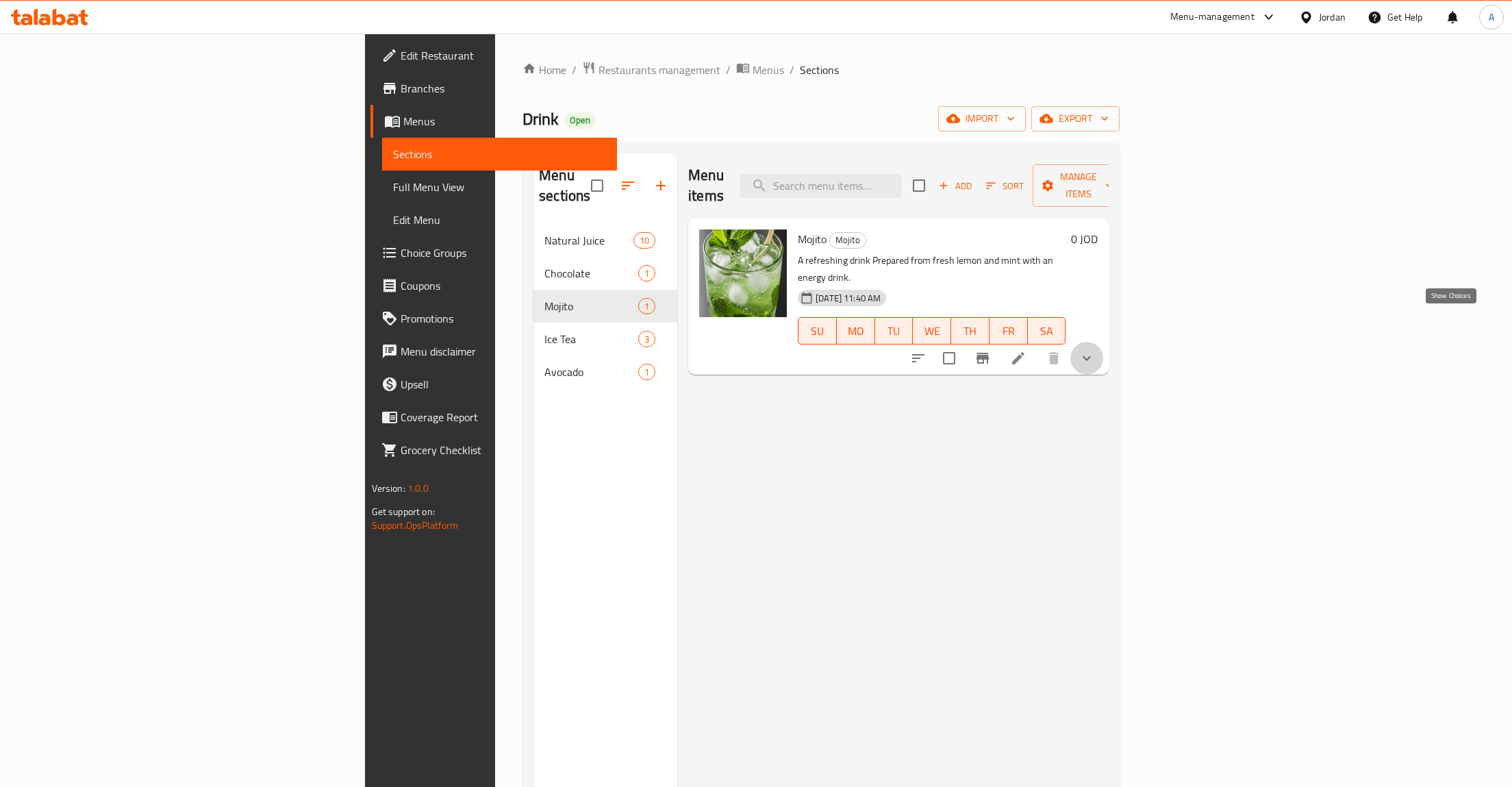
click at [1095, 350] on icon "show more" at bounding box center [1086, 358] width 16 height 16
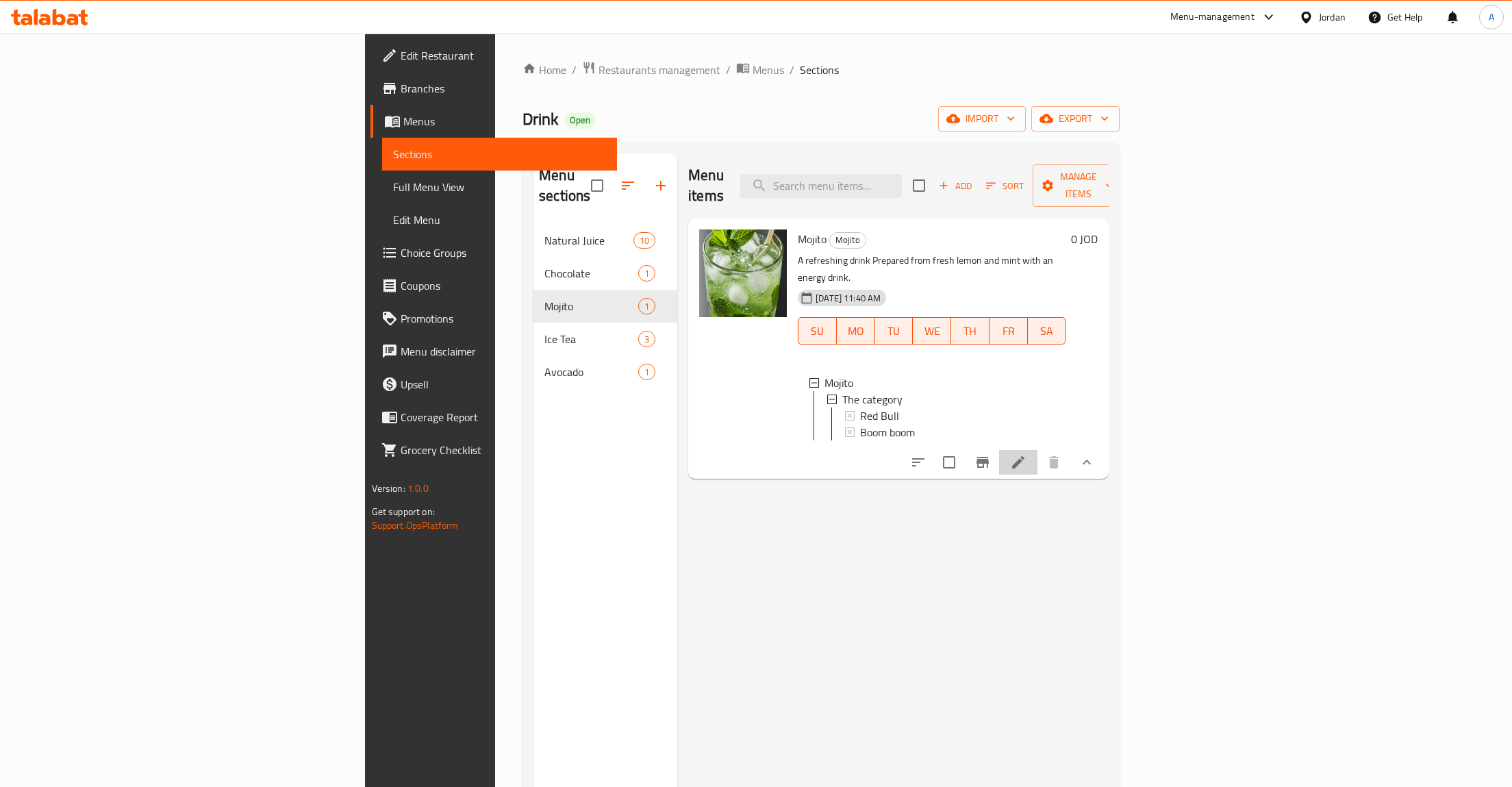
click at [1038, 450] on li at bounding box center [1018, 462] width 39 height 25
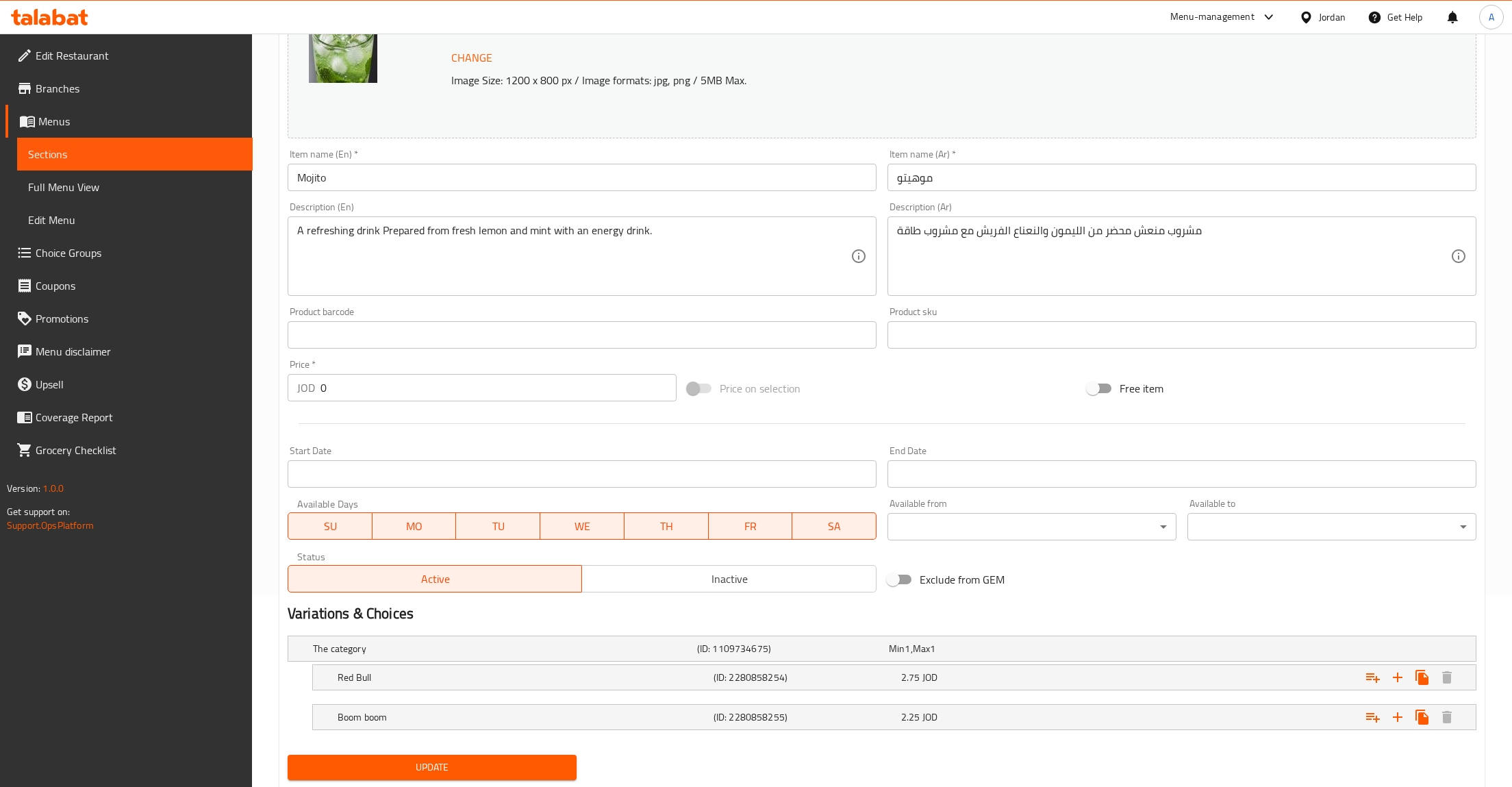
scroll to position [232, 0]
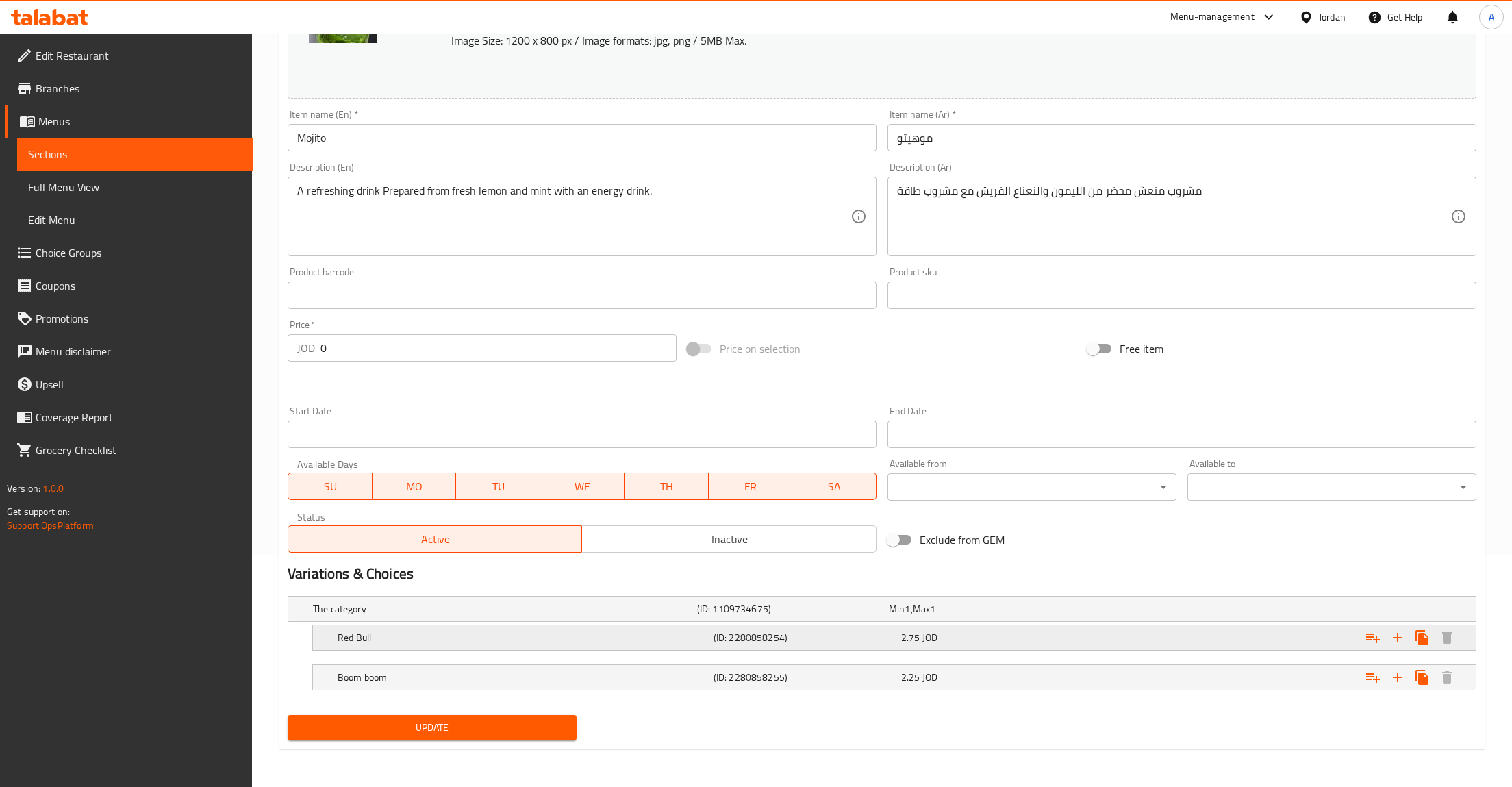
click at [937, 632] on span "JOD" at bounding box center [929, 637] width 15 height 18
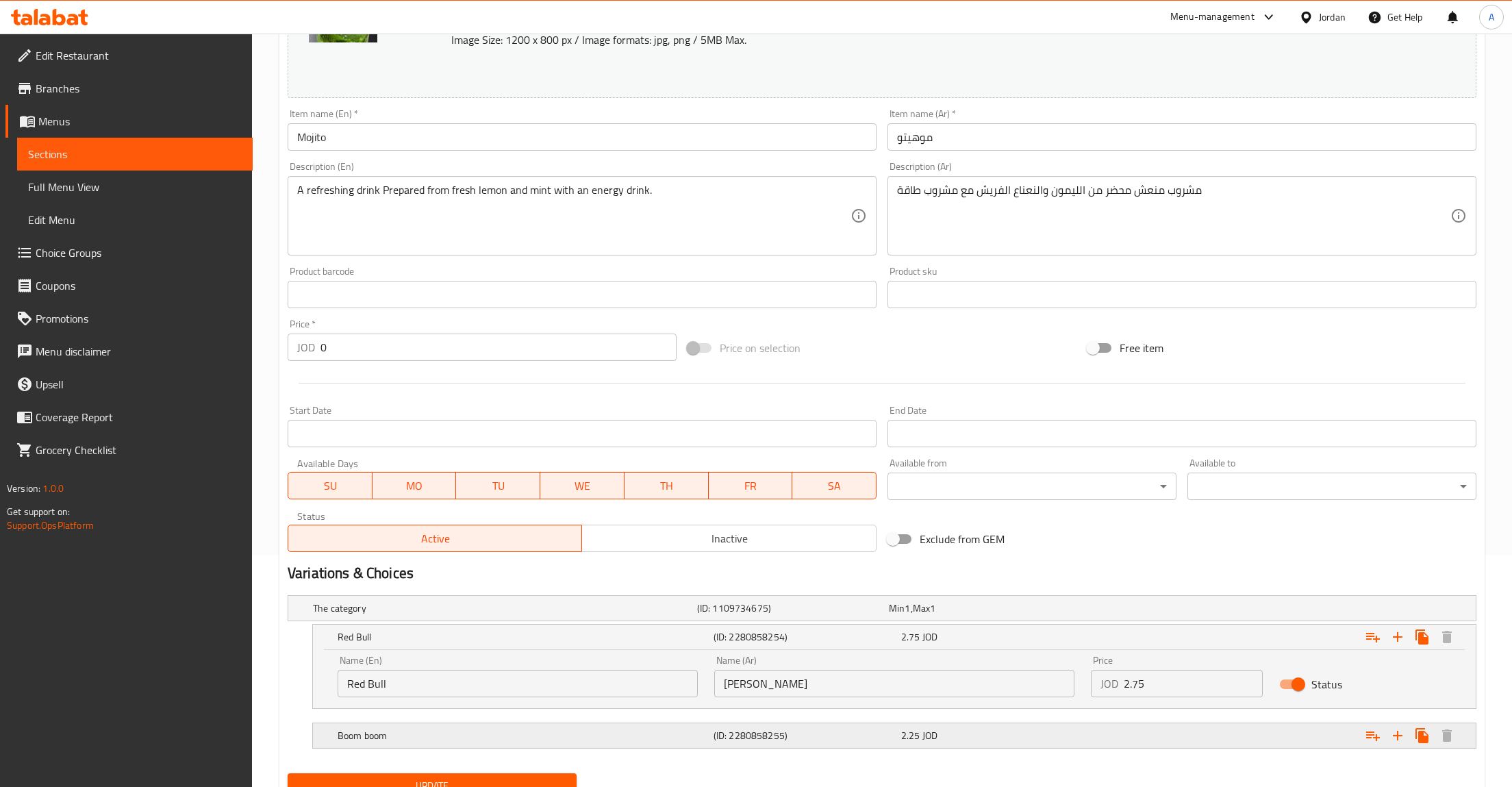
click at [1033, 741] on div "2.25 JOD" at bounding box center [992, 736] width 182 height 14
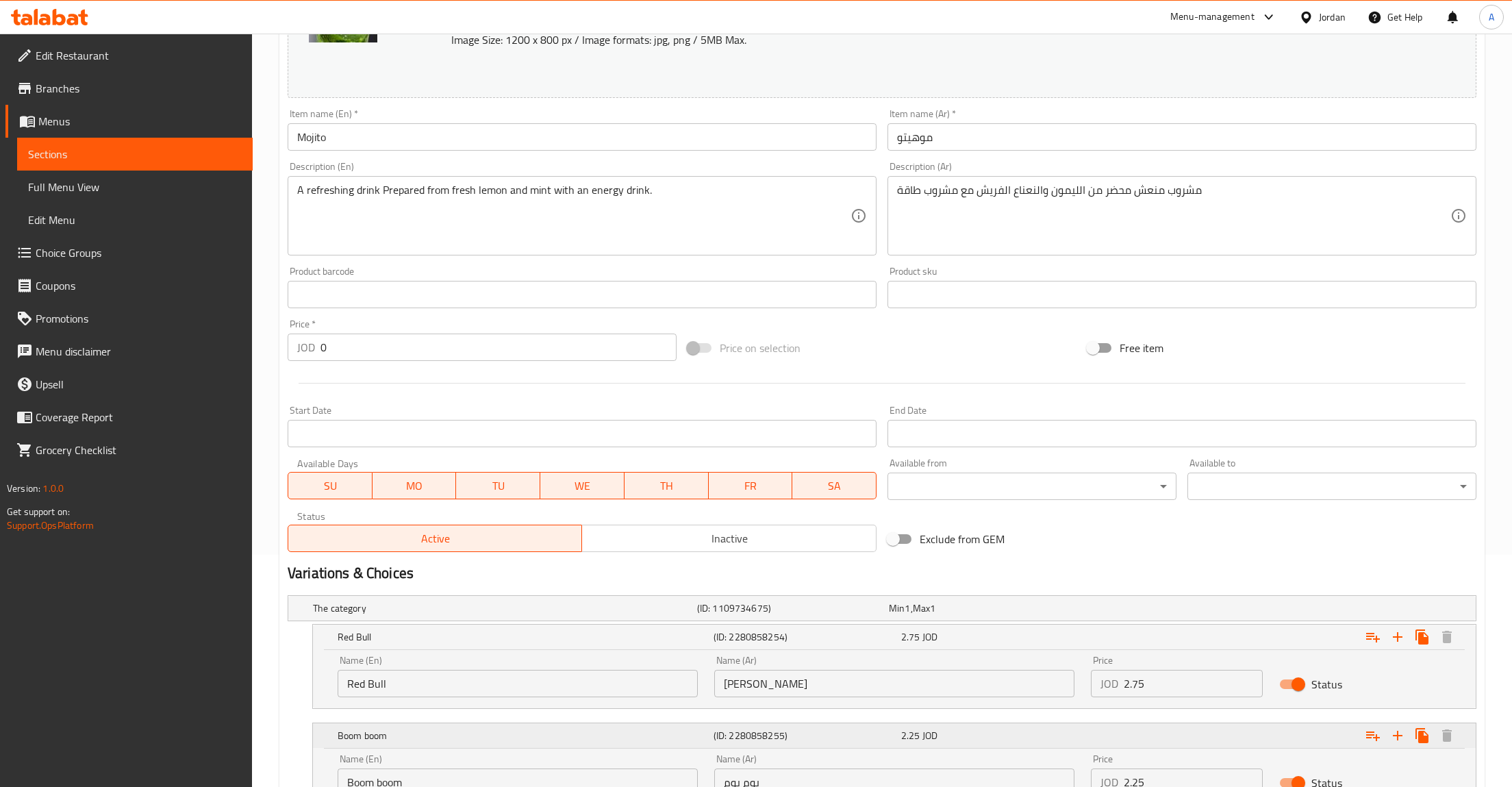
scroll to position [350, 0]
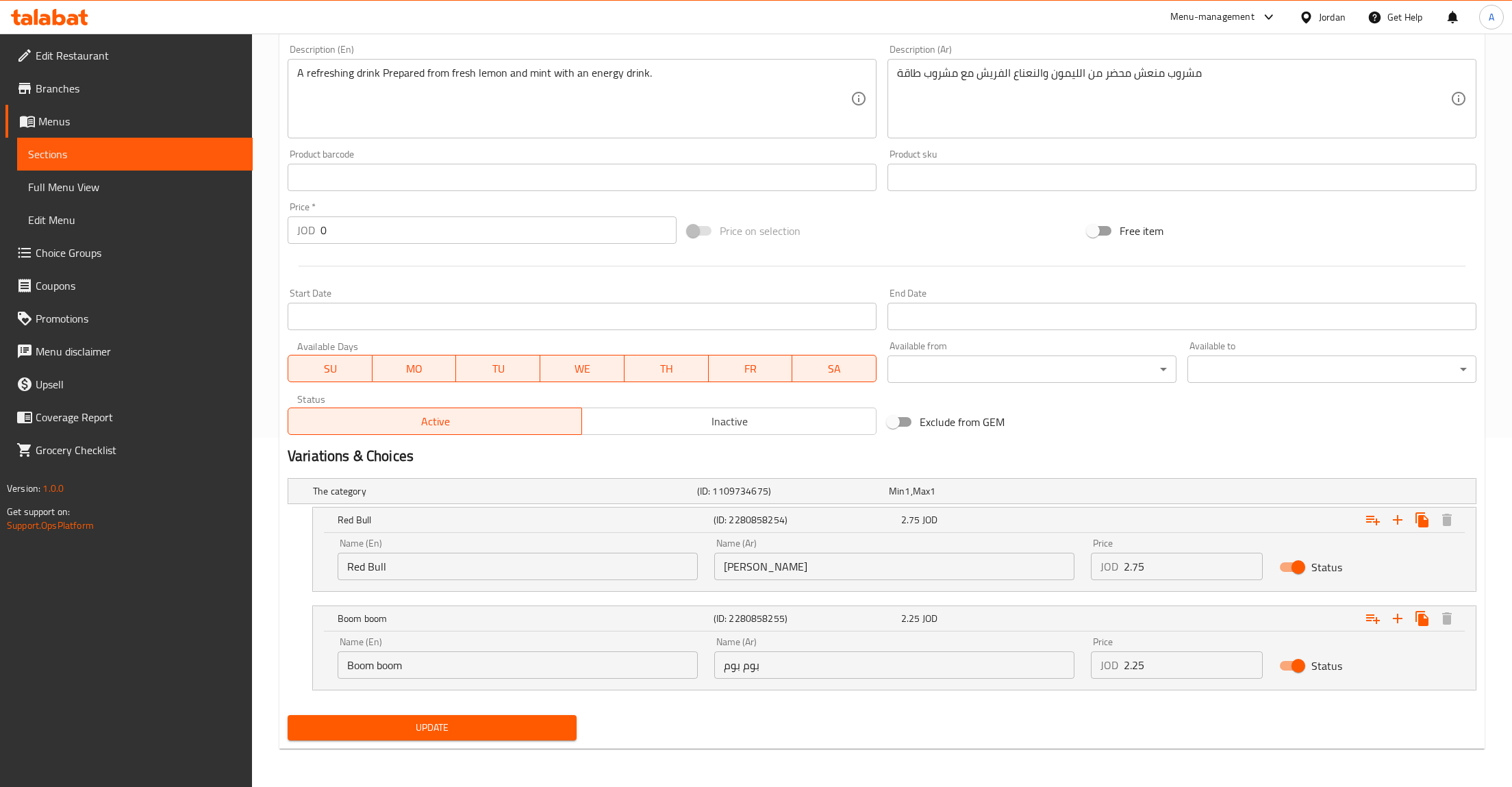
click at [146, 151] on span "Sections" at bounding box center [135, 154] width 214 height 16
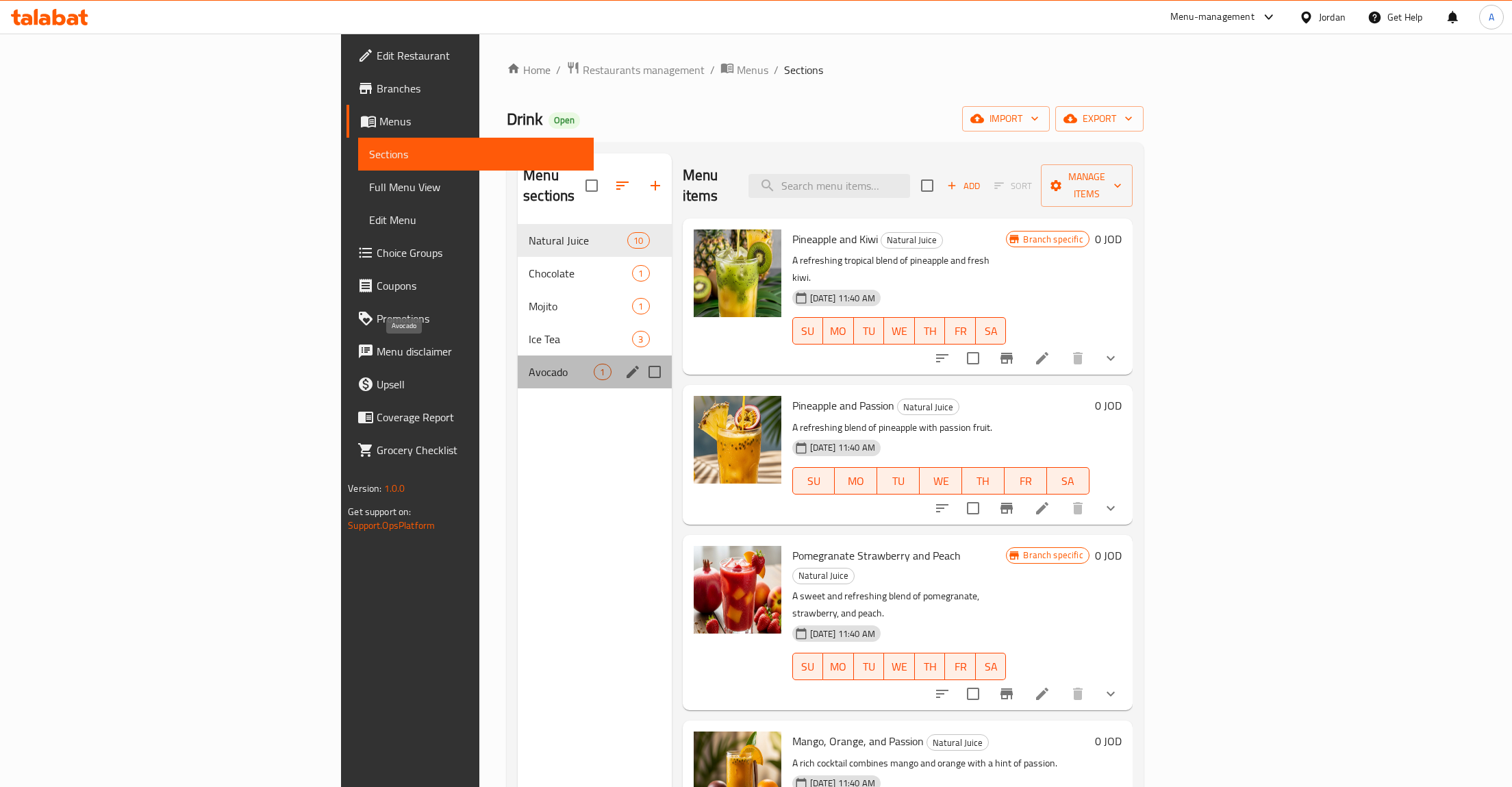
click at [528, 364] on span "Avocado" at bounding box center [561, 372] width 65 height 16
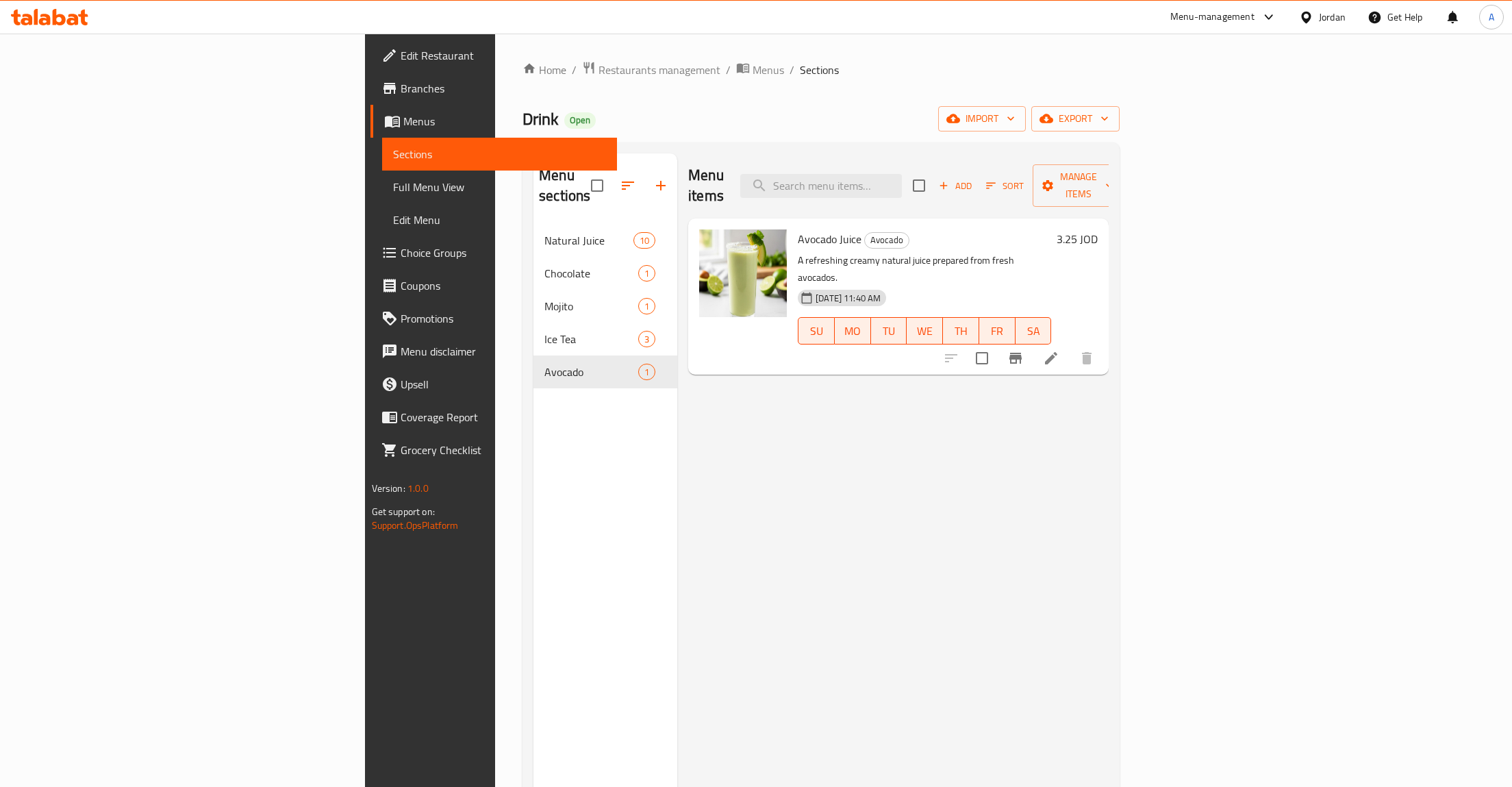
drag, startPoint x: 1427, startPoint y: 280, endPoint x: 1426, endPoint y: 339, distance: 59.0
click at [1108, 339] on div "Menu items Add Sort Manage items Avocado Juice Avocado A refreshing creamy natu…" at bounding box center [893, 547] width 431 height 787
click at [1059, 350] on icon at bounding box center [1051, 358] width 16 height 16
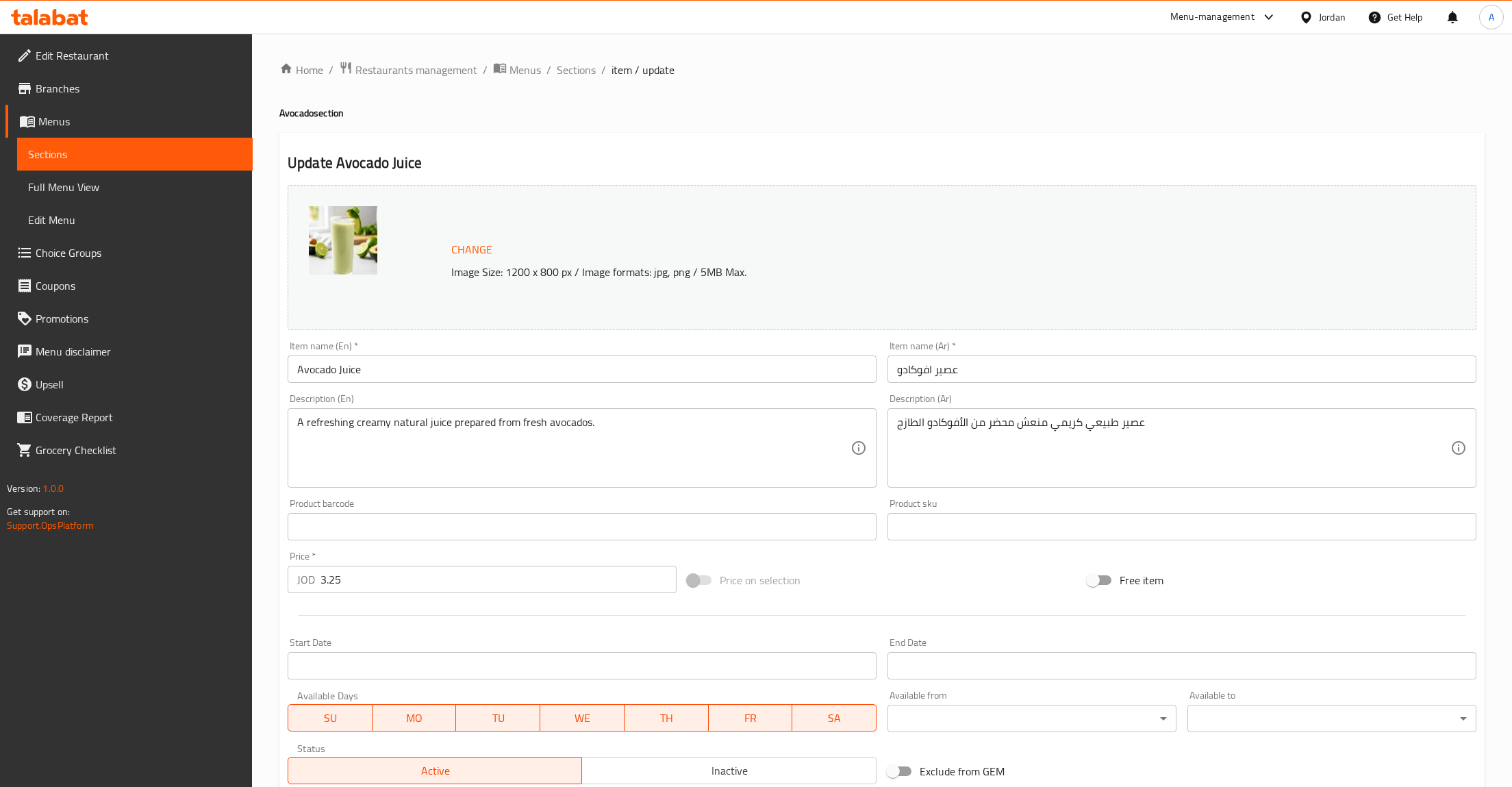
scroll to position [198, 0]
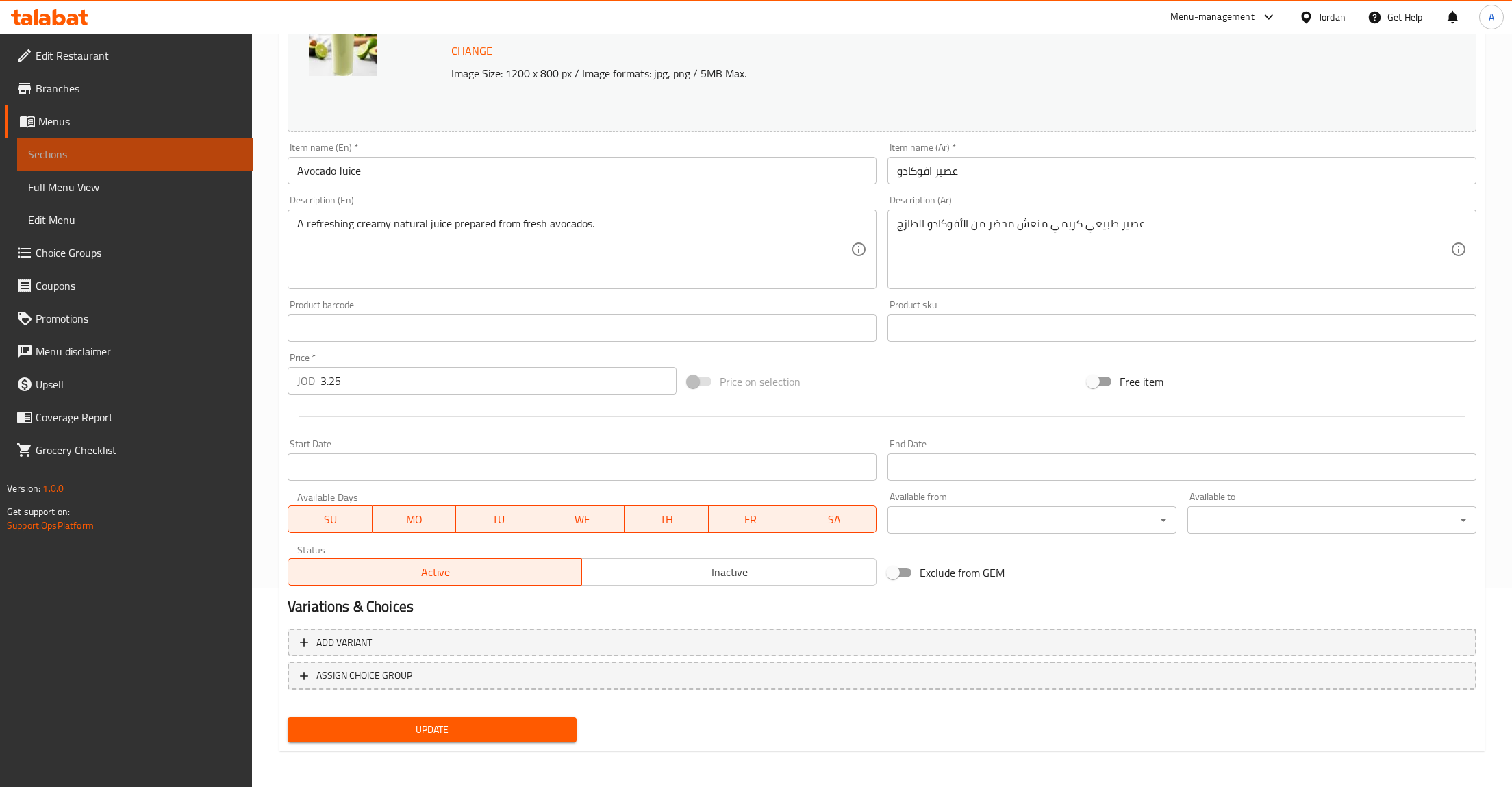
click at [42, 166] on link "Sections" at bounding box center [135, 154] width 235 height 33
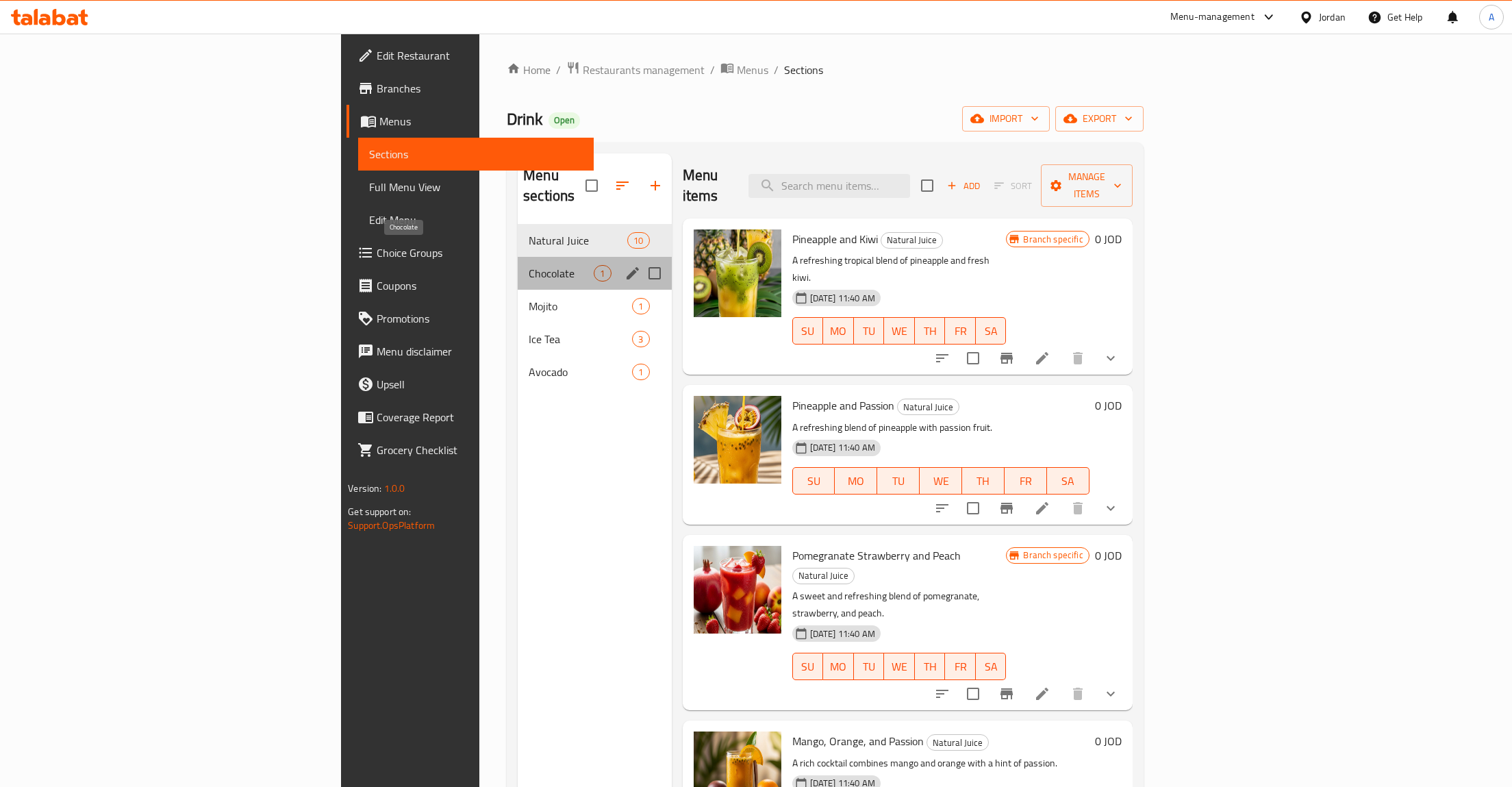
click at [528, 265] on span "Chocolate" at bounding box center [561, 273] width 65 height 16
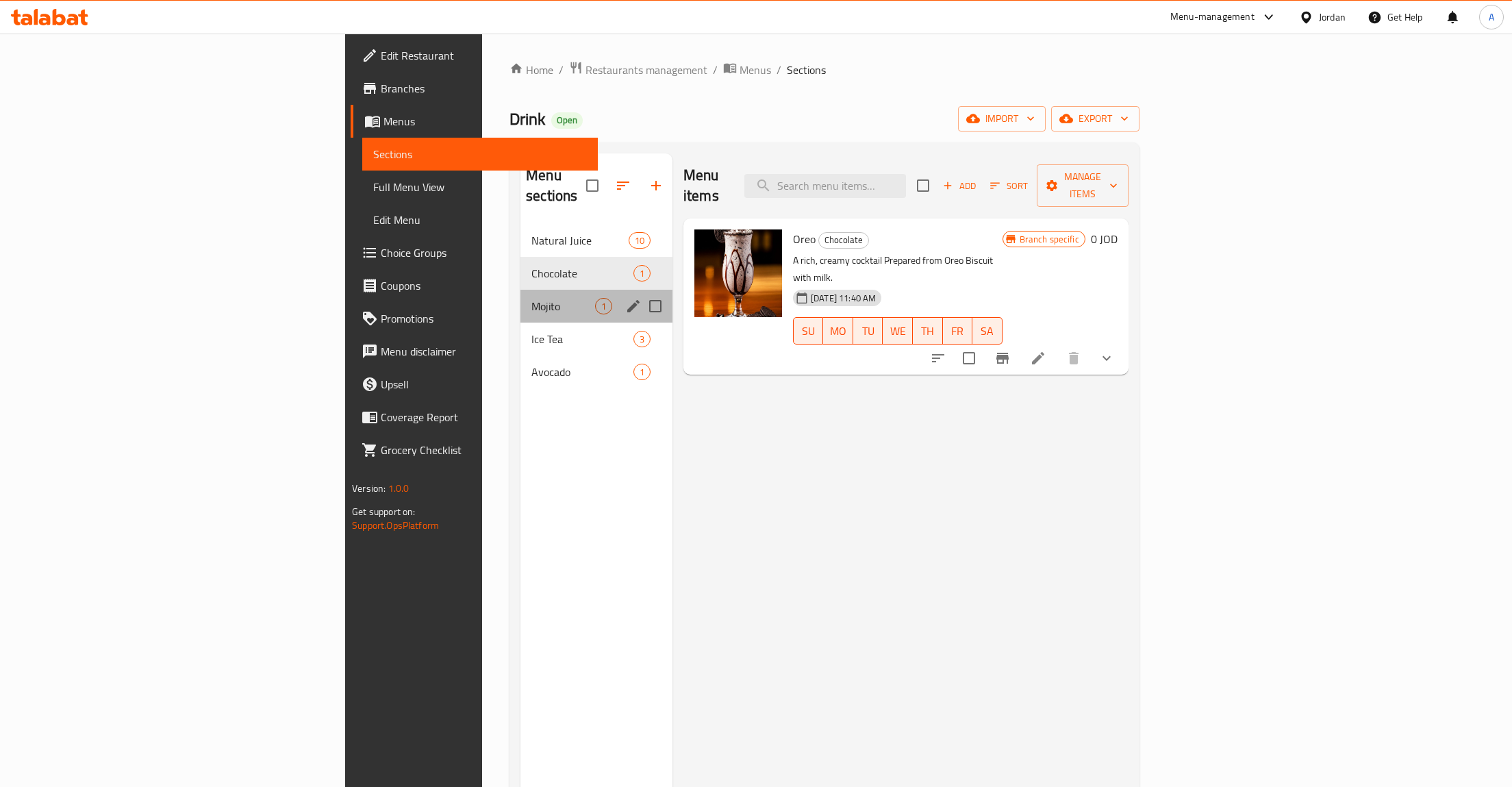
click at [521, 290] on div "Mojito 1" at bounding box center [596, 306] width 152 height 33
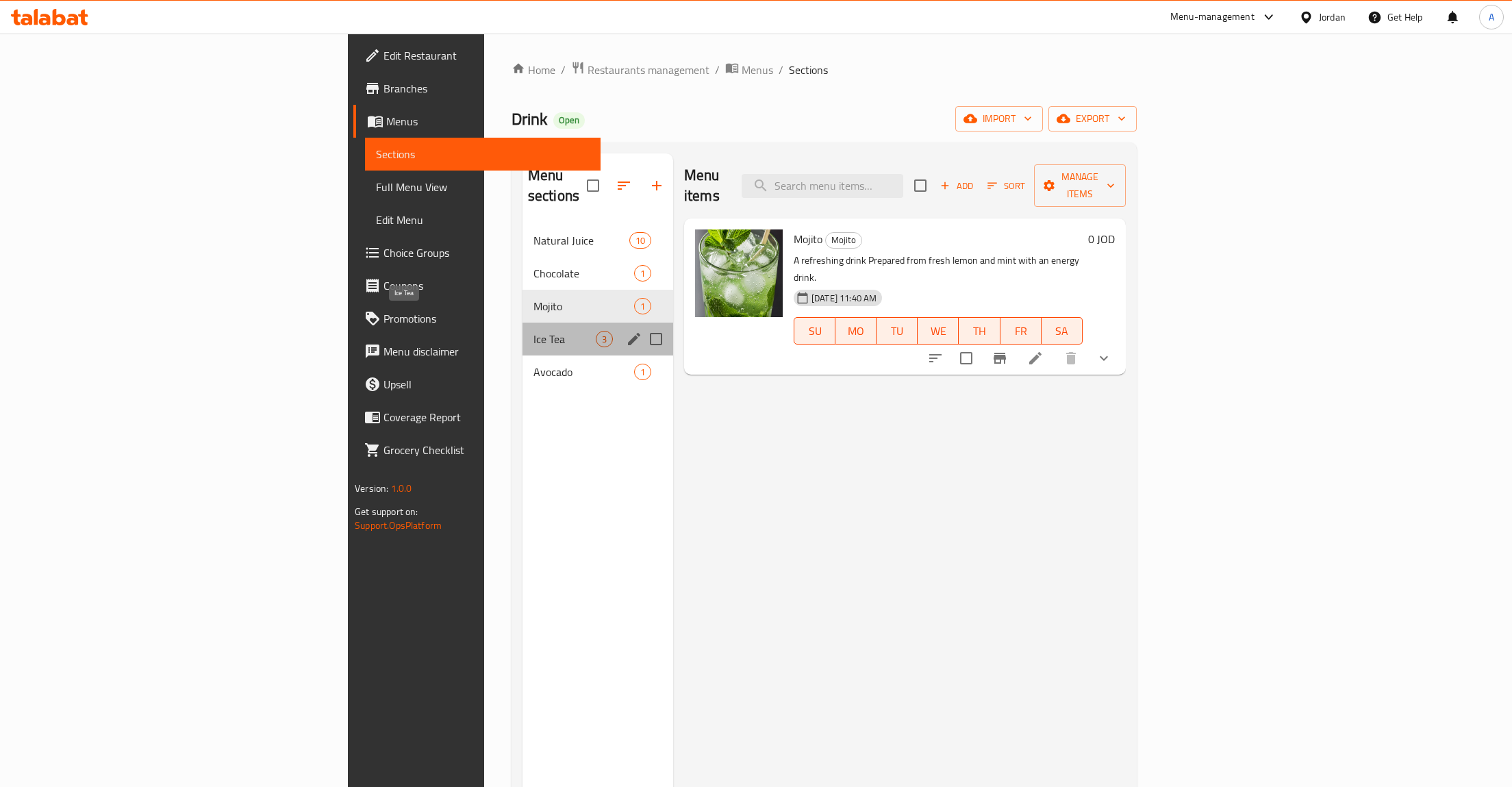
click at [533, 331] on span "Ice Tea" at bounding box center [564, 339] width 62 height 16
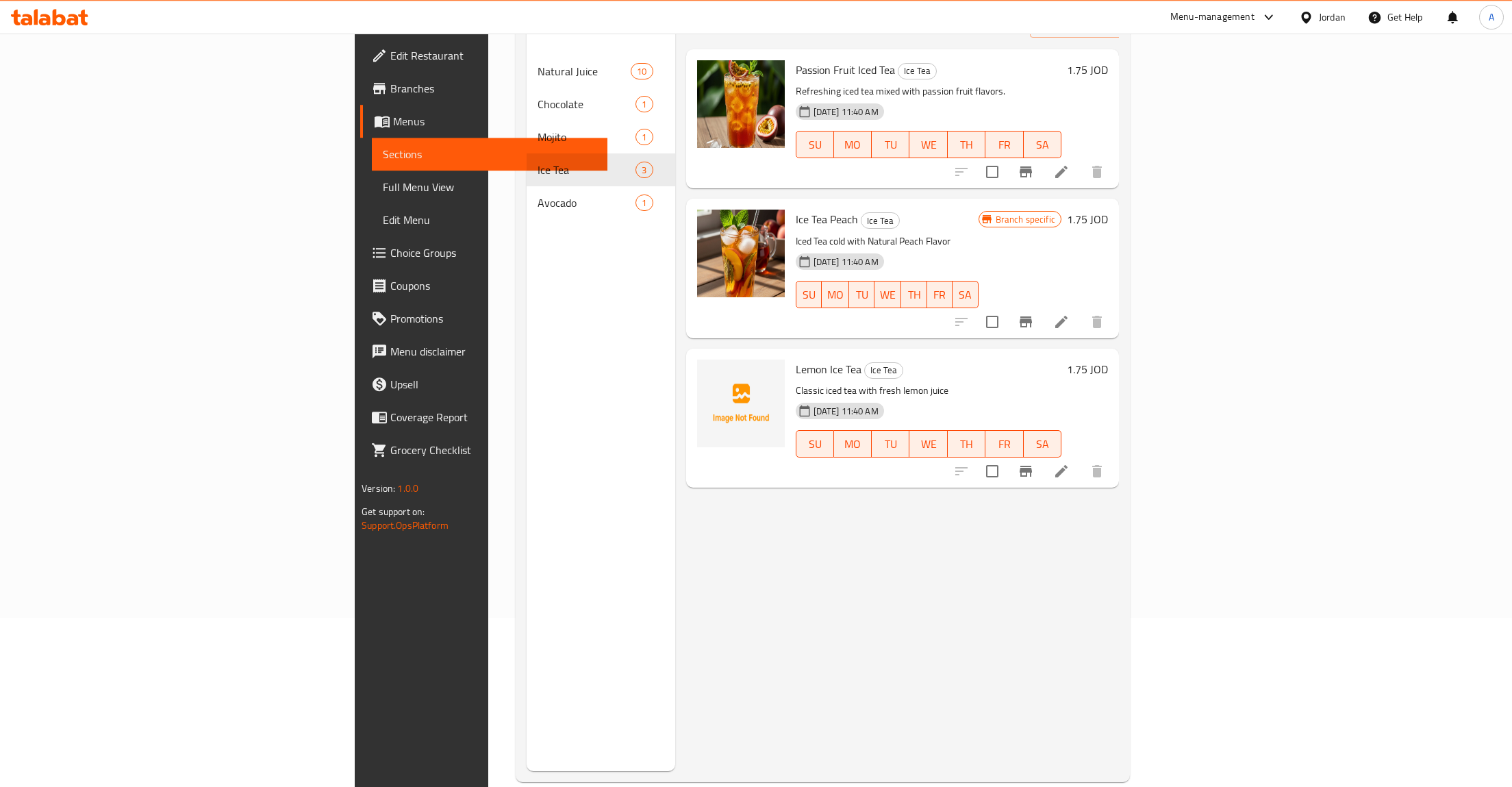
scroll to position [172, 0]
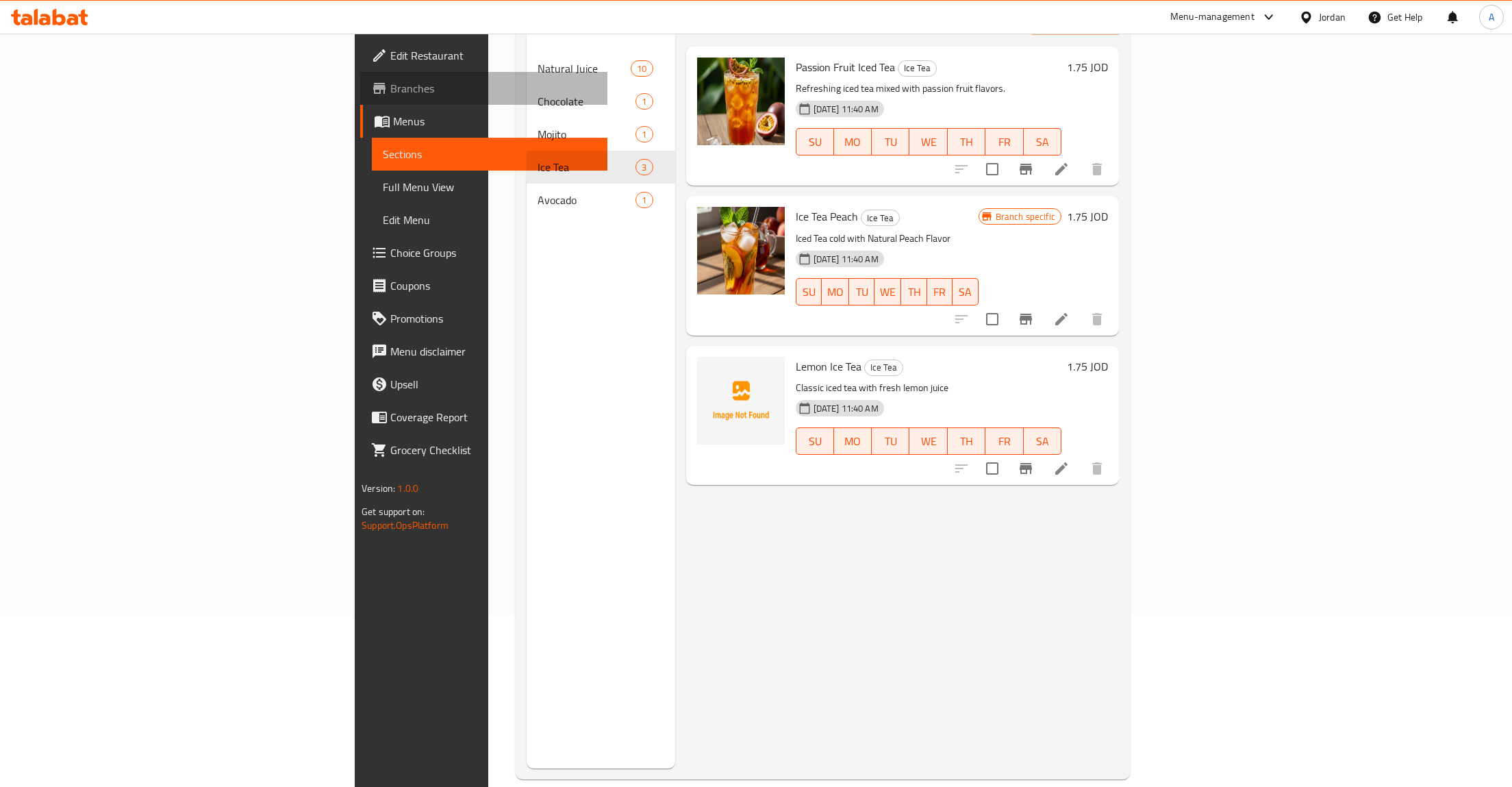
click at [390, 81] on span "Branches" at bounding box center [493, 88] width 206 height 16
